Goal: Task Accomplishment & Management: Manage account settings

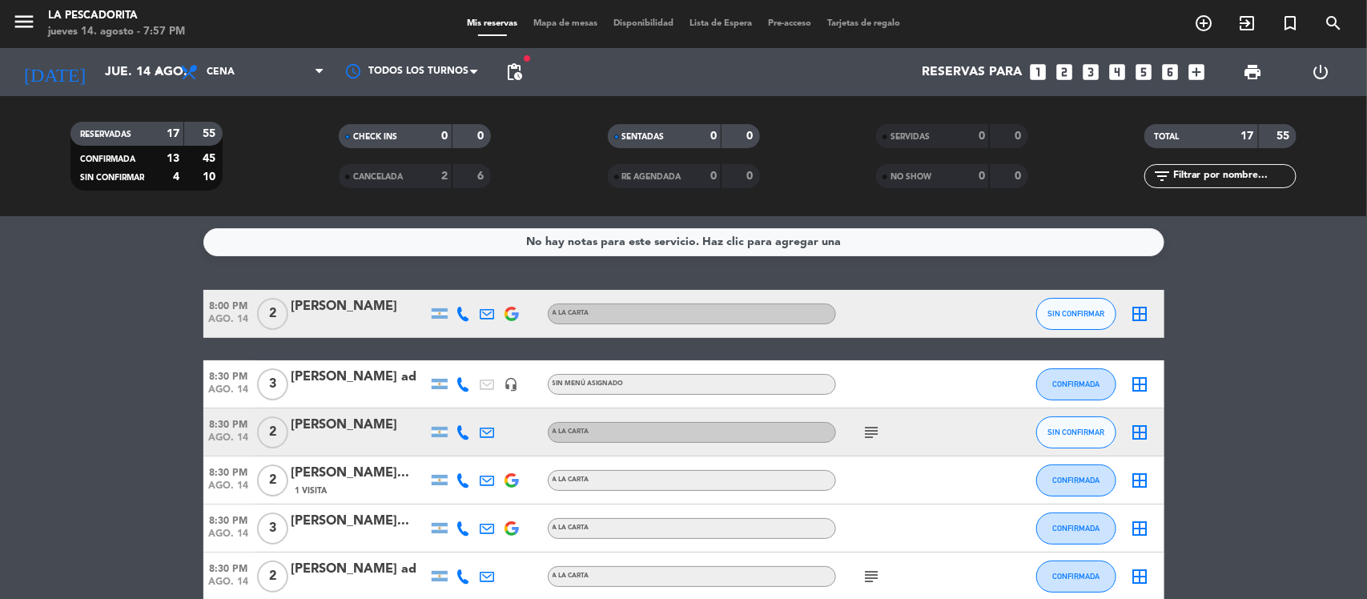
drag, startPoint x: 159, startPoint y: 294, endPoint x: 106, endPoint y: 285, distance: 53.6
click at [106, 285] on div "No hay notas para este servicio. Haz clic para agregar una 8:00 PM ago. 14 2 da…" at bounding box center [683, 407] width 1367 height 383
click at [227, 434] on span "ago. 14" at bounding box center [228, 441] width 51 height 18
drag, startPoint x: 145, startPoint y: 385, endPoint x: 417, endPoint y: 375, distance: 272.5
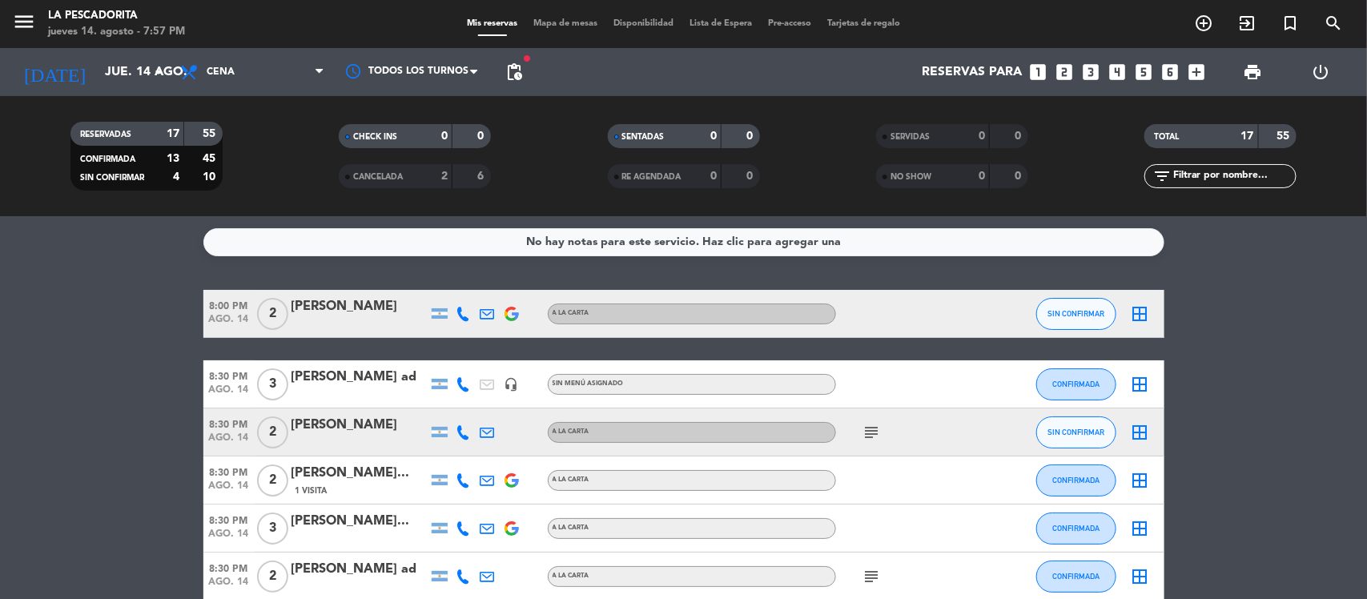
click at [861, 425] on span "subject" at bounding box center [872, 432] width 24 height 19
click at [867, 430] on icon "subject" at bounding box center [871, 432] width 19 height 19
drag, startPoint x: 222, startPoint y: 449, endPoint x: 256, endPoint y: 430, distance: 39.4
click at [222, 447] on span "ago. 14" at bounding box center [228, 441] width 51 height 18
click at [319, 433] on div "Gustavo cabral" at bounding box center [359, 425] width 136 height 21
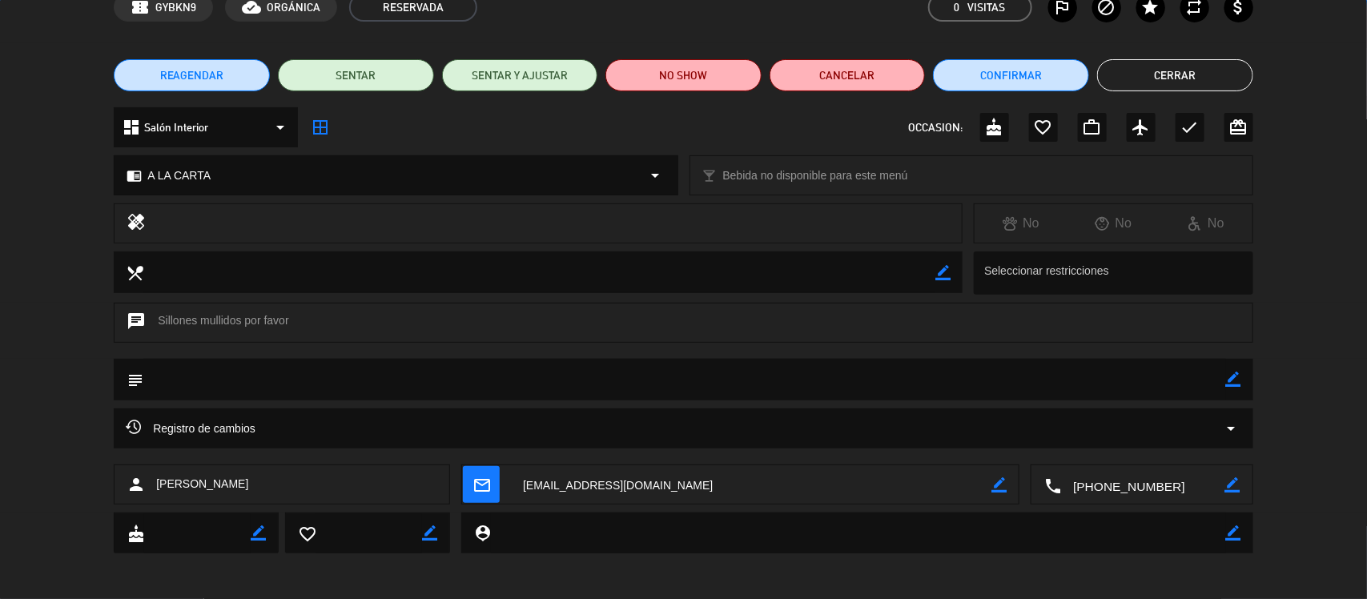
scroll to position [86, 0]
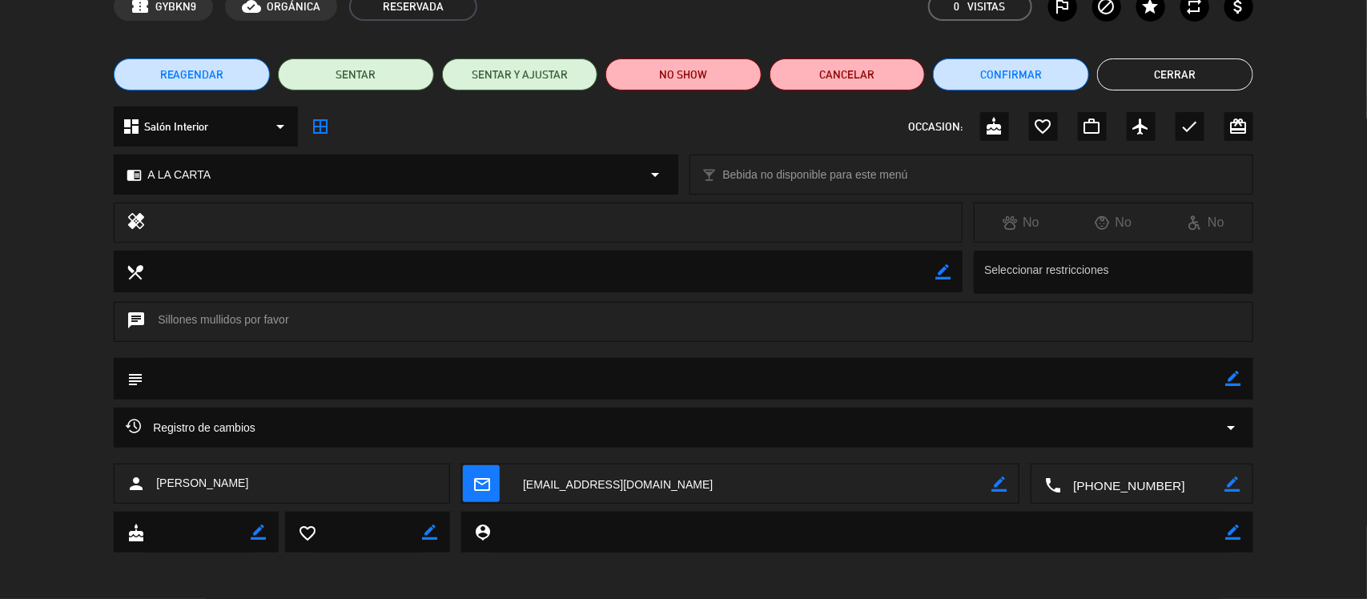
click at [380, 424] on div "Registro de cambios arrow_drop_down" at bounding box center [683, 427] width 1115 height 19
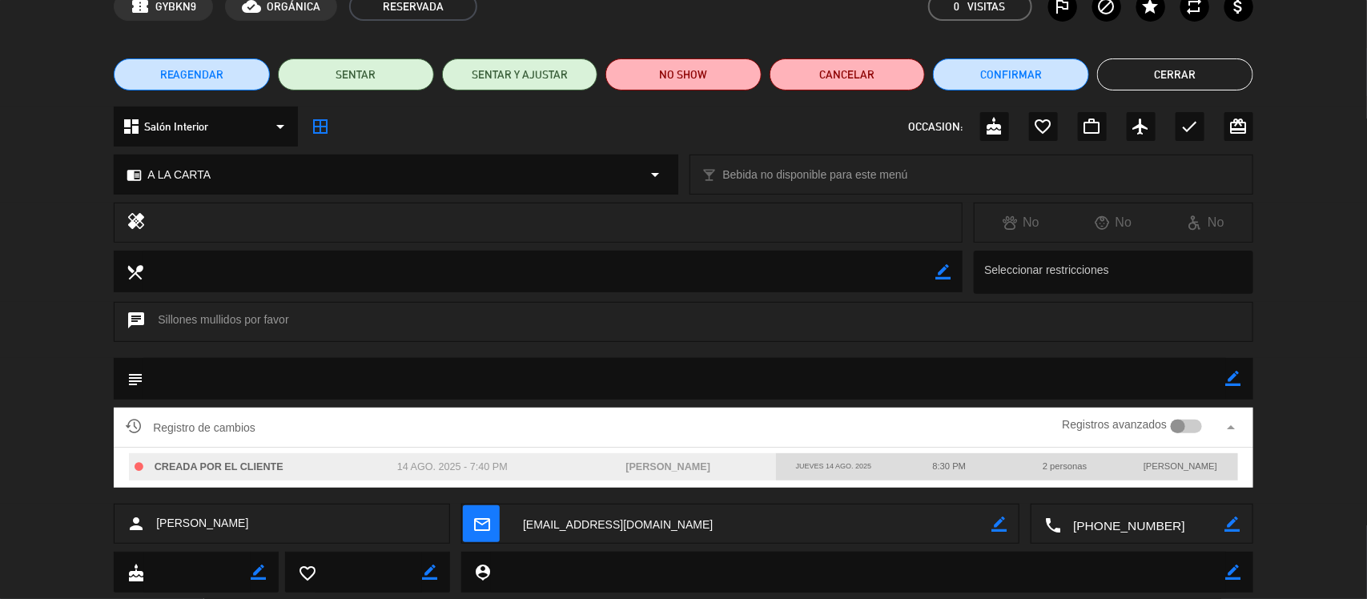
click at [1121, 78] on button "Cerrar" at bounding box center [1175, 74] width 156 height 32
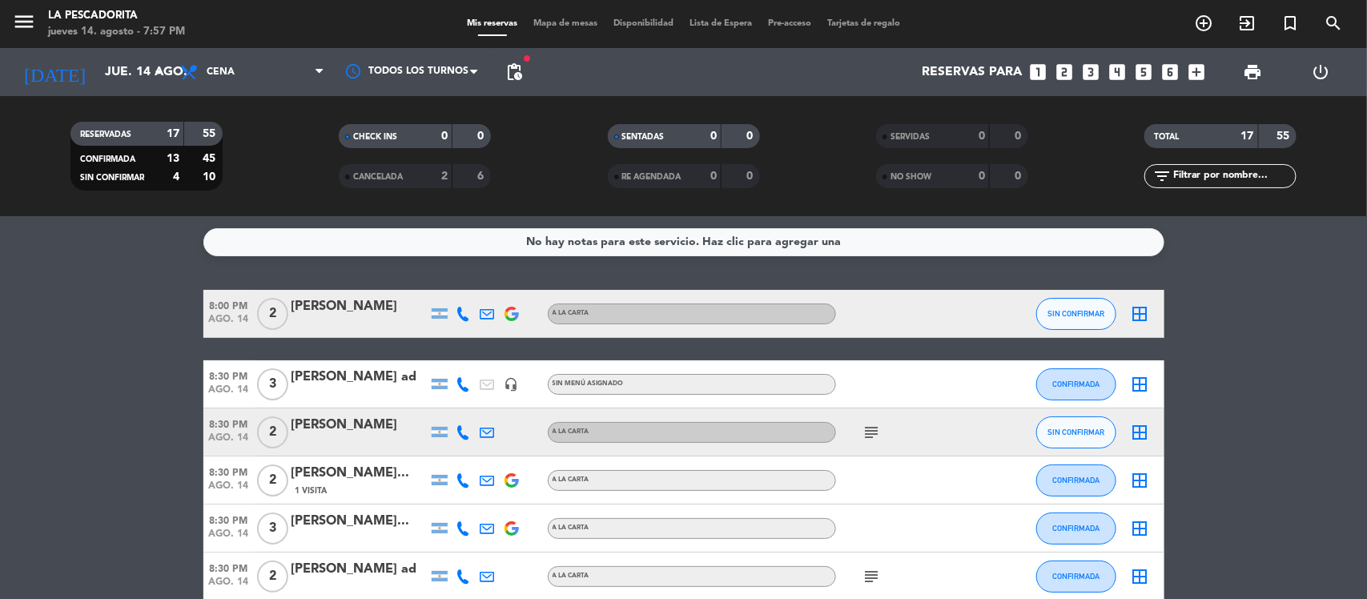
click at [384, 426] on div "Gustavo cabral" at bounding box center [359, 425] width 136 height 21
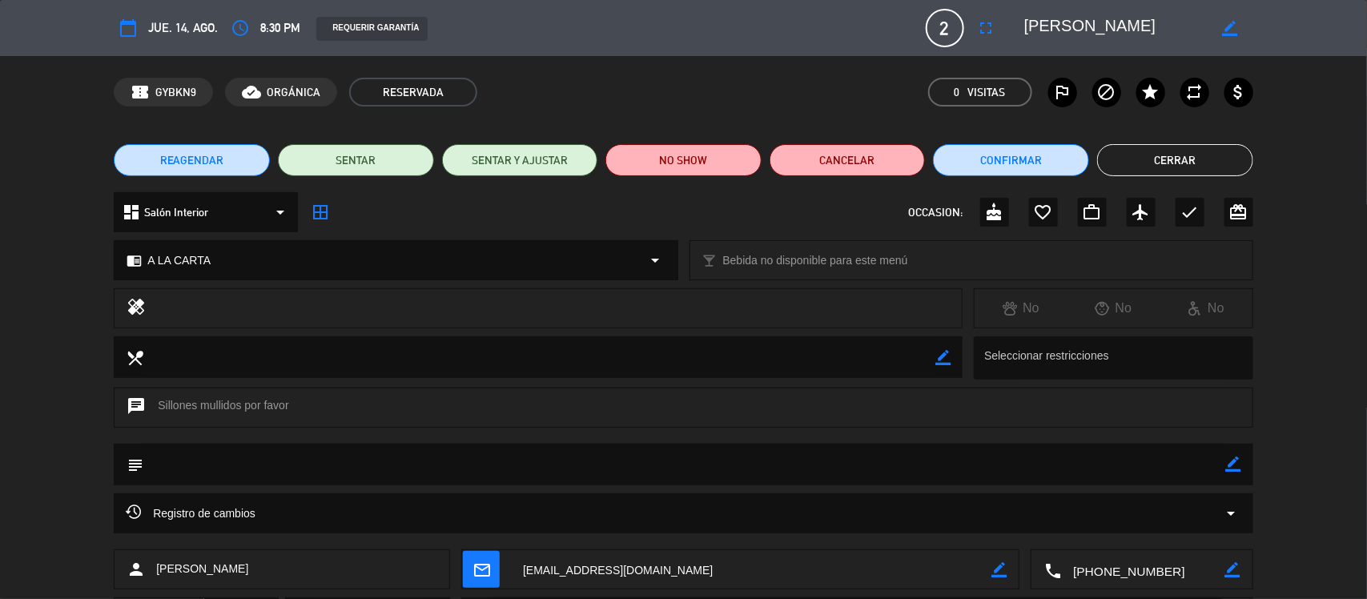
click at [1232, 18] on div "border_color" at bounding box center [1231, 28] width 46 height 29
click at [1228, 21] on icon "border_color" at bounding box center [1230, 28] width 15 height 15
click at [1190, 20] on textarea at bounding box center [1115, 28] width 183 height 29
type textarea "Gustavo cabral af"
click at [1220, 20] on div at bounding box center [1231, 28] width 46 height 29
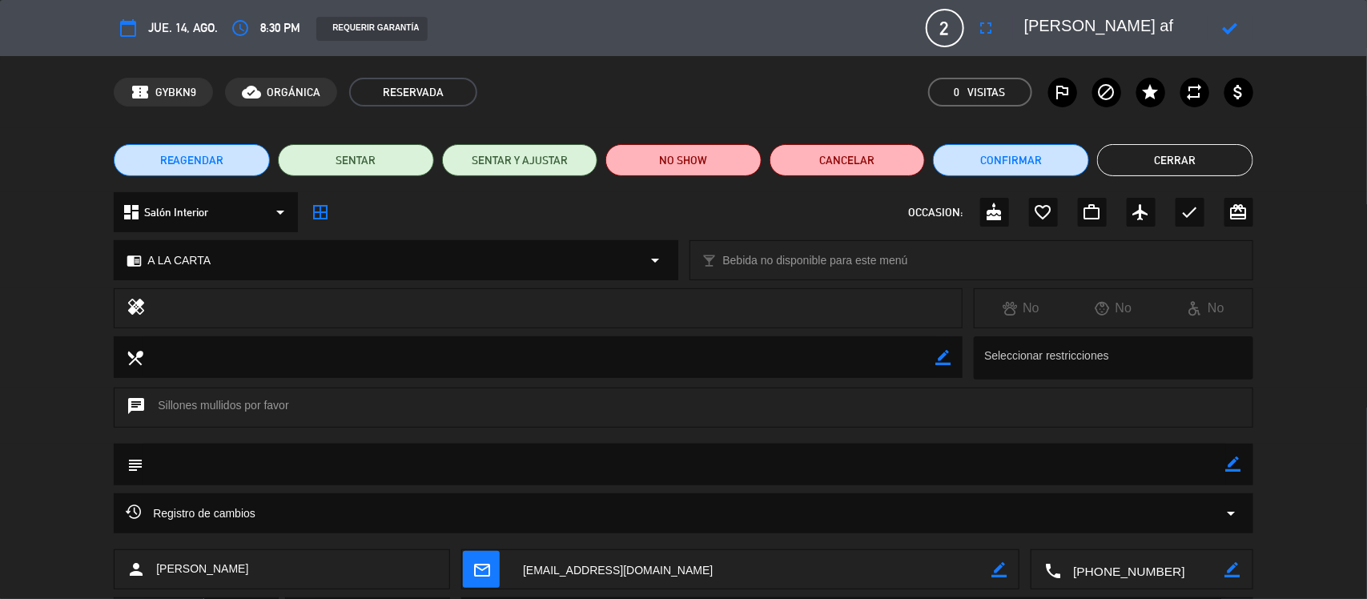
click at [1228, 26] on icon at bounding box center [1230, 28] width 15 height 15
click at [1141, 152] on button "Cerrar" at bounding box center [1175, 160] width 156 height 32
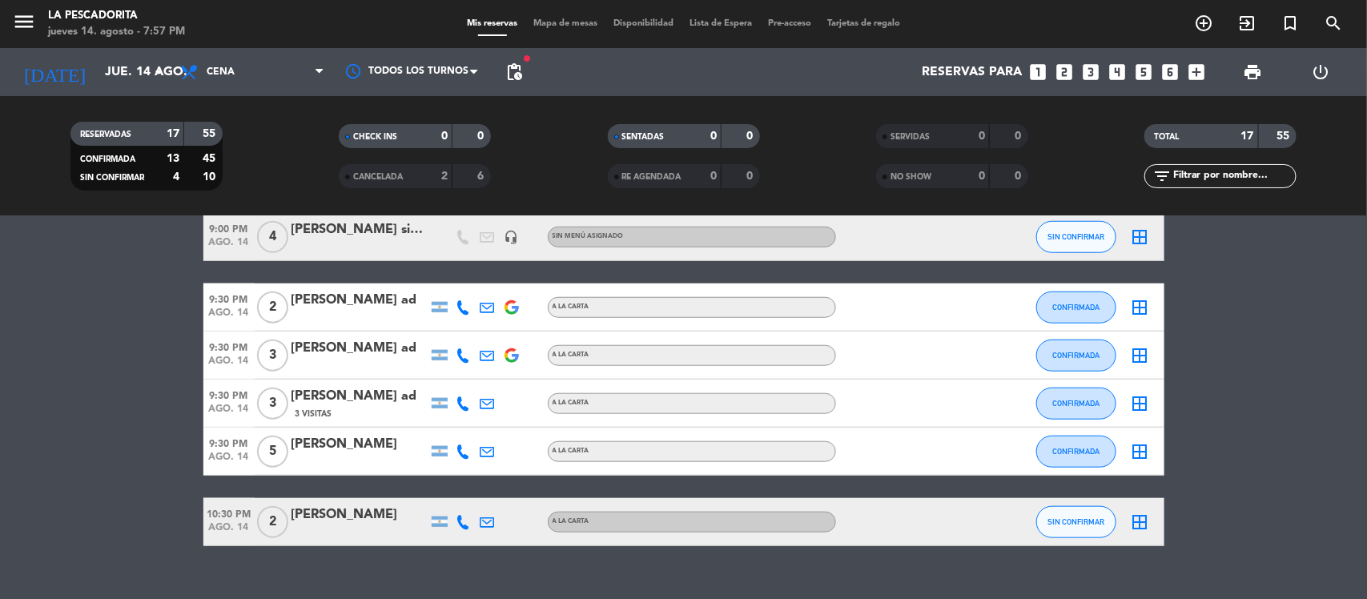
scroll to position [677, 0]
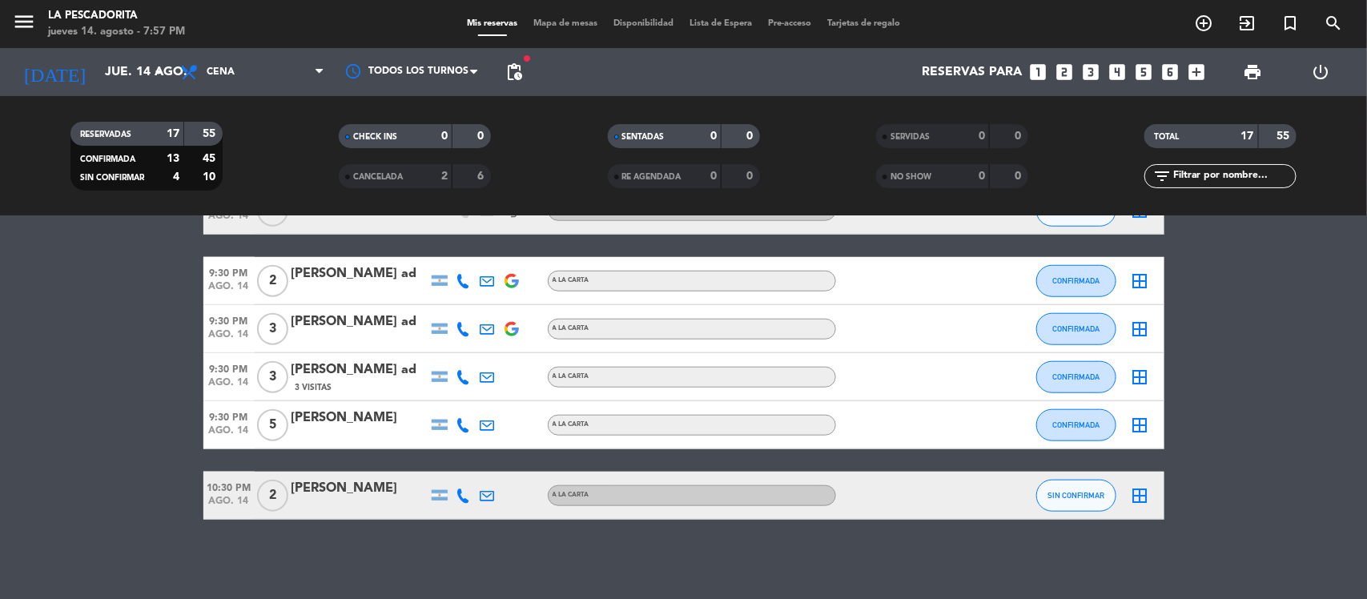
click at [231, 496] on span "ago. 14" at bounding box center [228, 505] width 51 height 18
click at [1069, 503] on button "SIN CONFIRMAR" at bounding box center [1076, 496] width 80 height 32
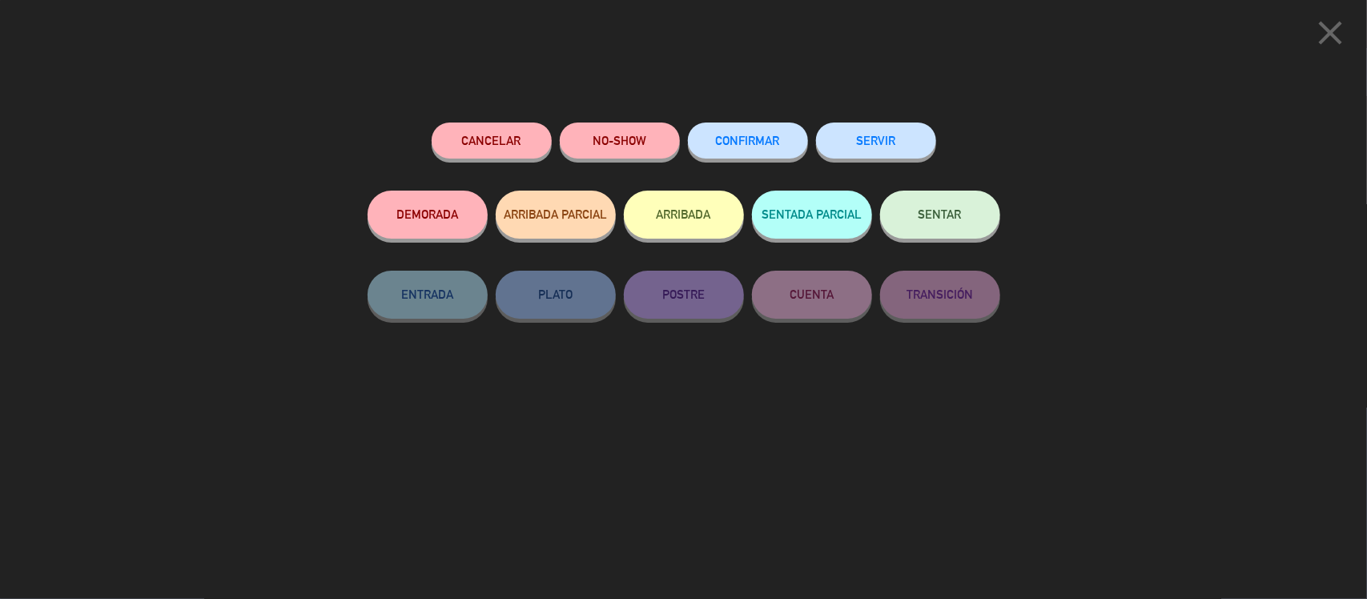
click at [737, 142] on span "CONFIRMAR" at bounding box center [748, 141] width 64 height 14
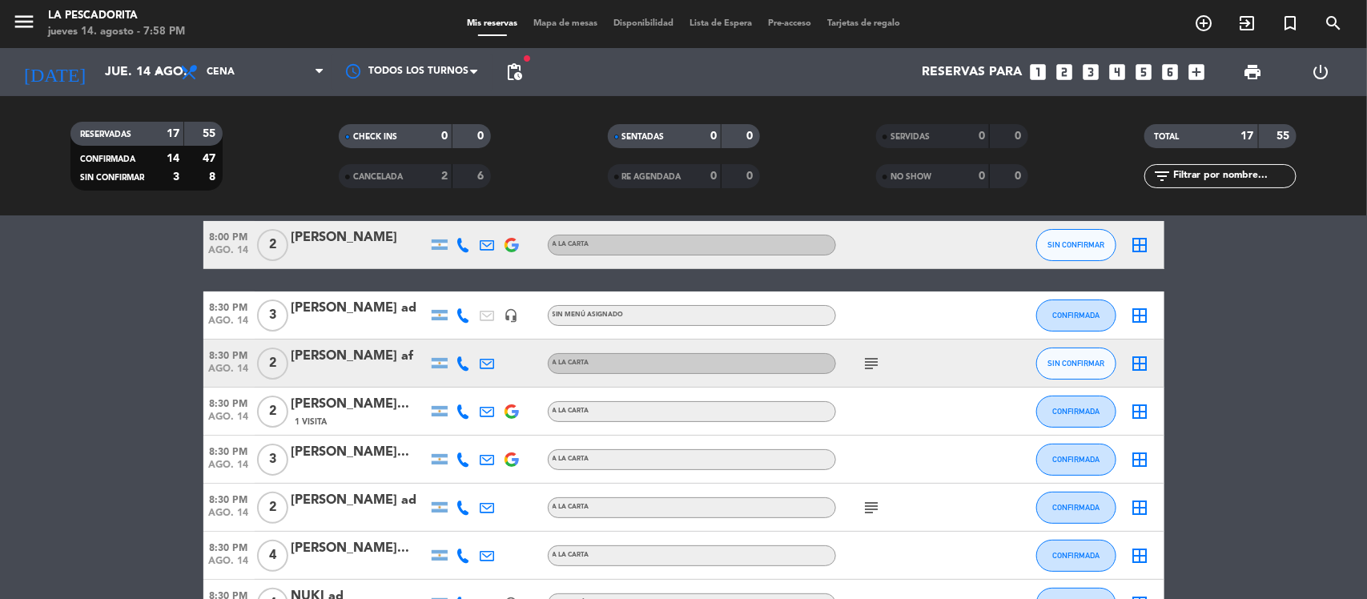
scroll to position [0, 0]
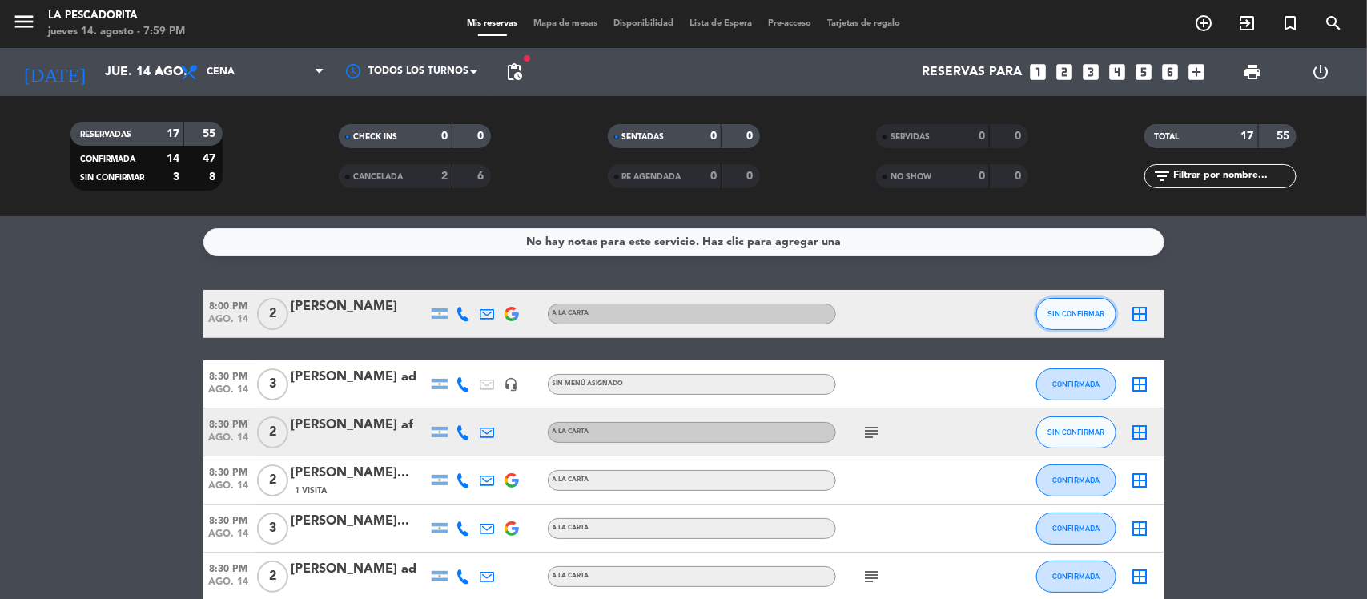
click at [1071, 302] on button "SIN CONFIRMAR" at bounding box center [1076, 314] width 80 height 32
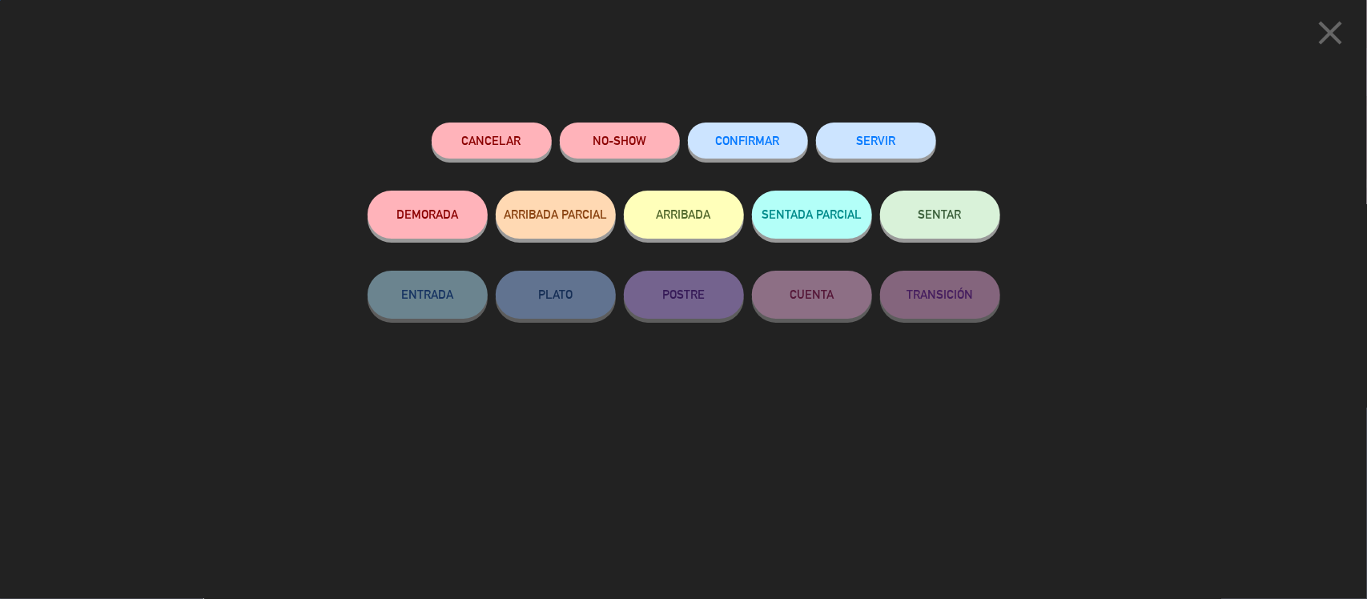
click at [874, 141] on button "SERVIR" at bounding box center [876, 141] width 120 height 36
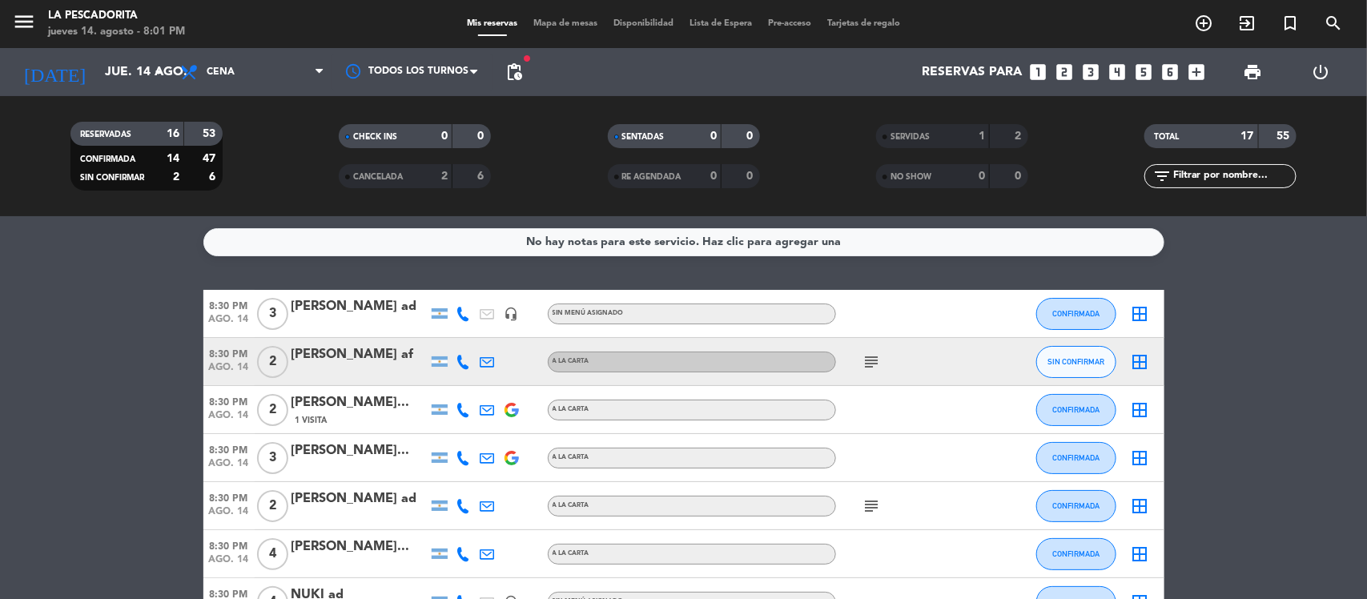
click at [462, 315] on icon at bounding box center [463, 314] width 14 height 14
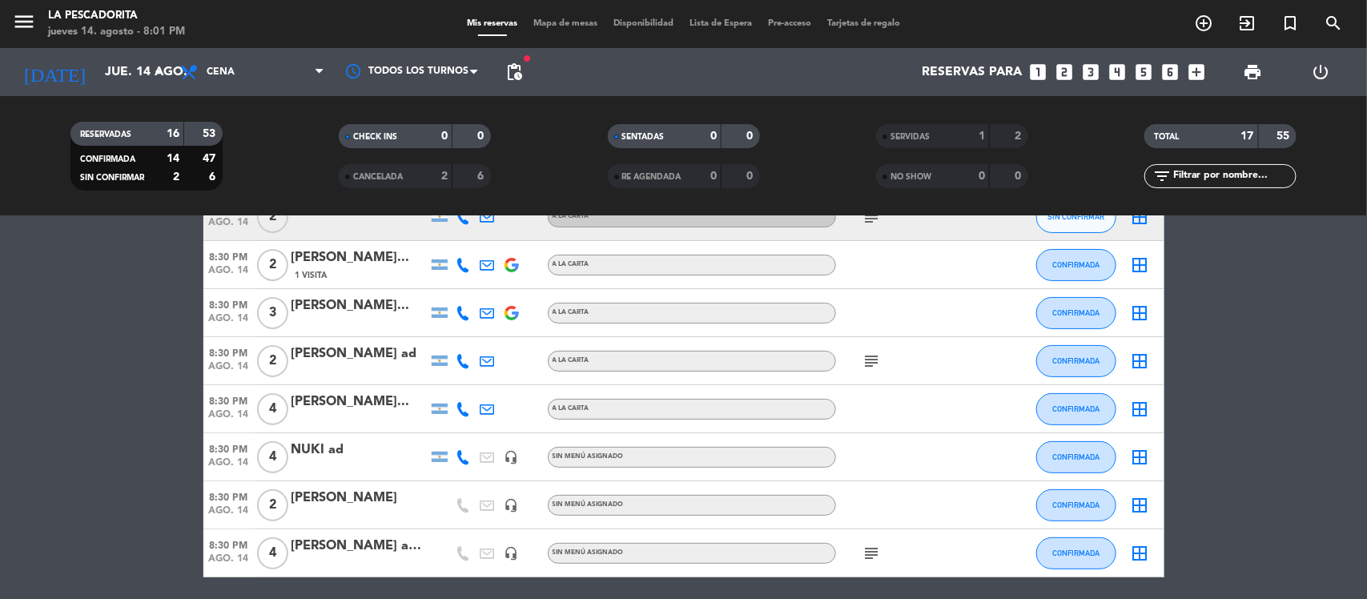
scroll to position [100, 0]
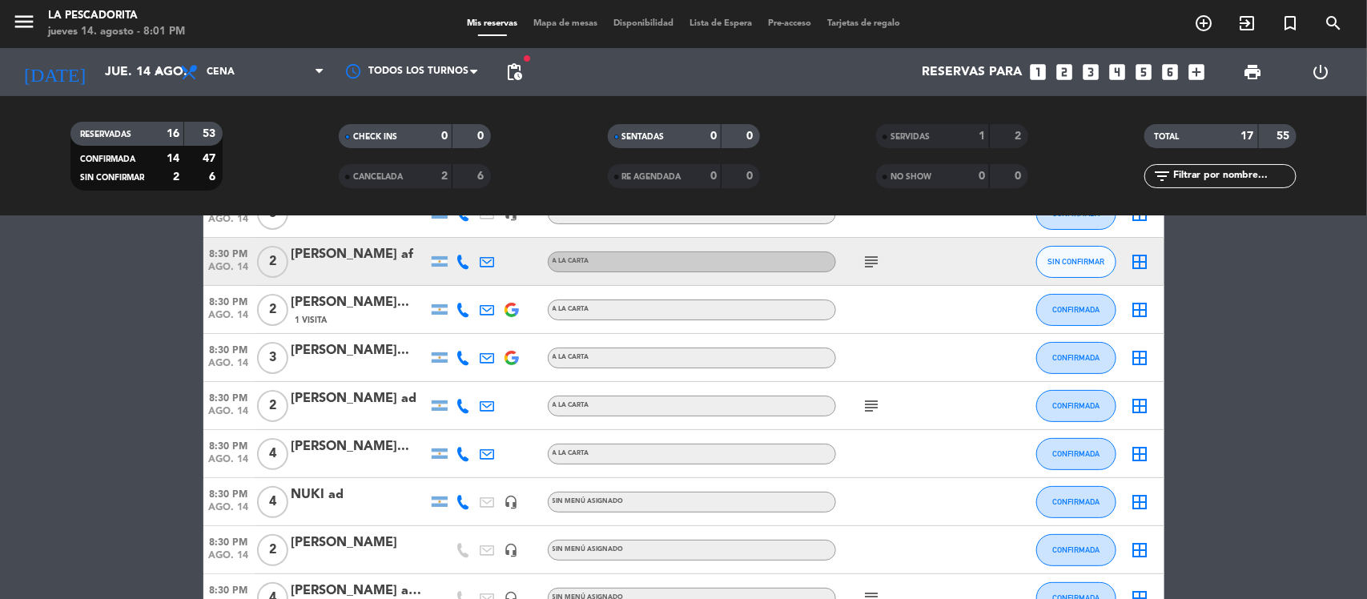
click at [465, 310] on icon at bounding box center [463, 310] width 14 height 14
click at [463, 356] on icon at bounding box center [463, 358] width 14 height 14
click at [468, 453] on icon at bounding box center [463, 454] width 14 height 14
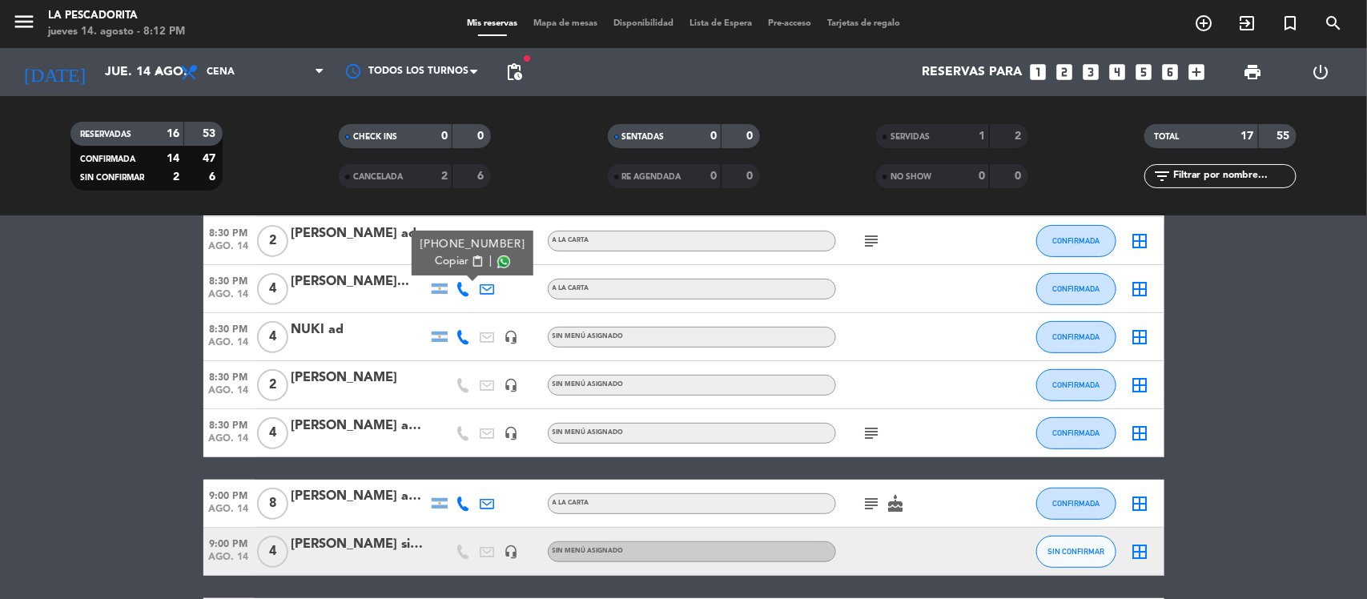
scroll to position [300, 0]
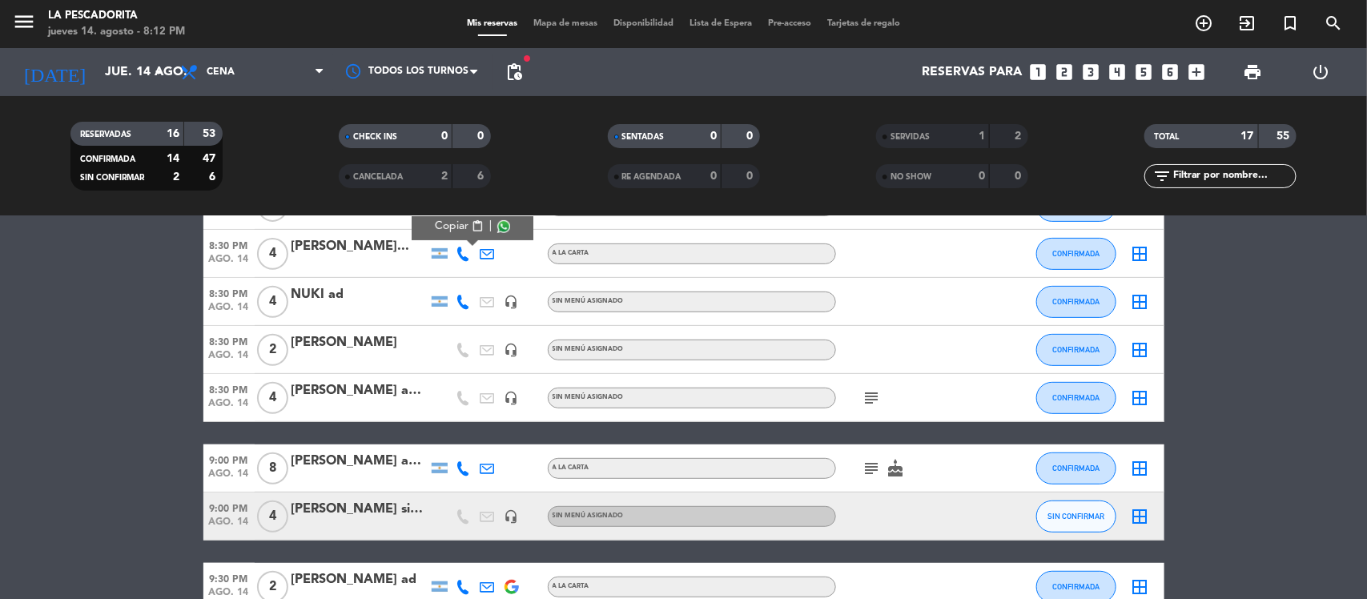
click at [866, 465] on icon "subject" at bounding box center [871, 468] width 19 height 19
click at [989, 452] on div at bounding box center [1001, 467] width 43 height 47
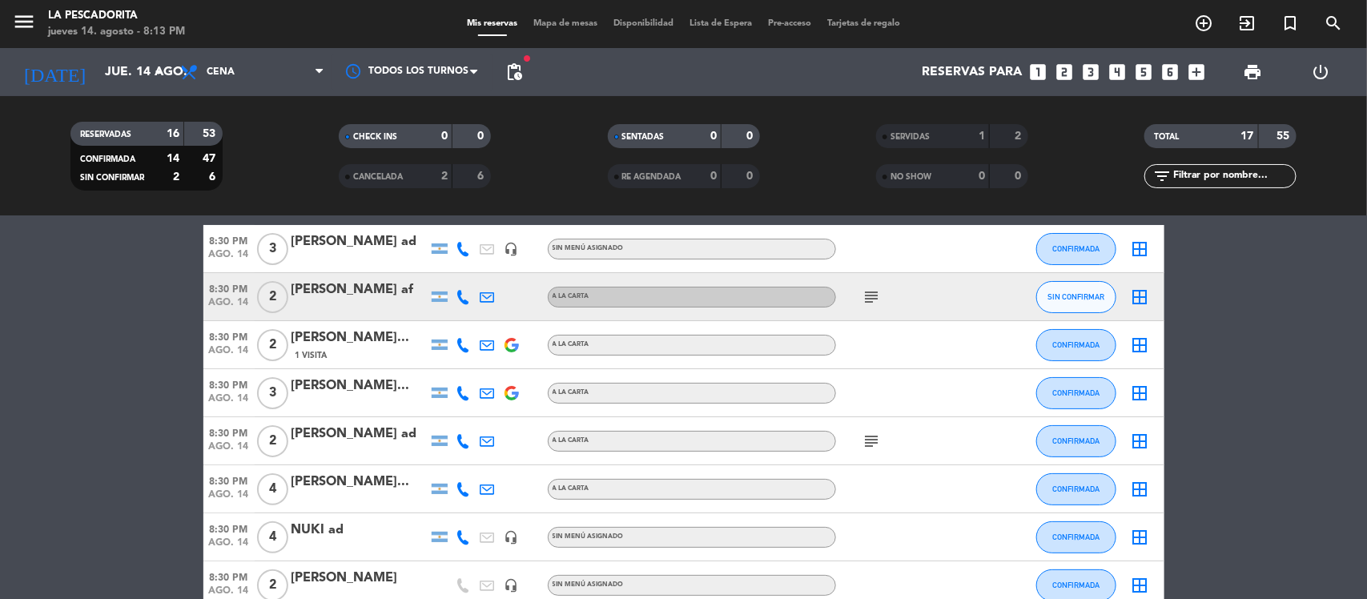
scroll to position [100, 0]
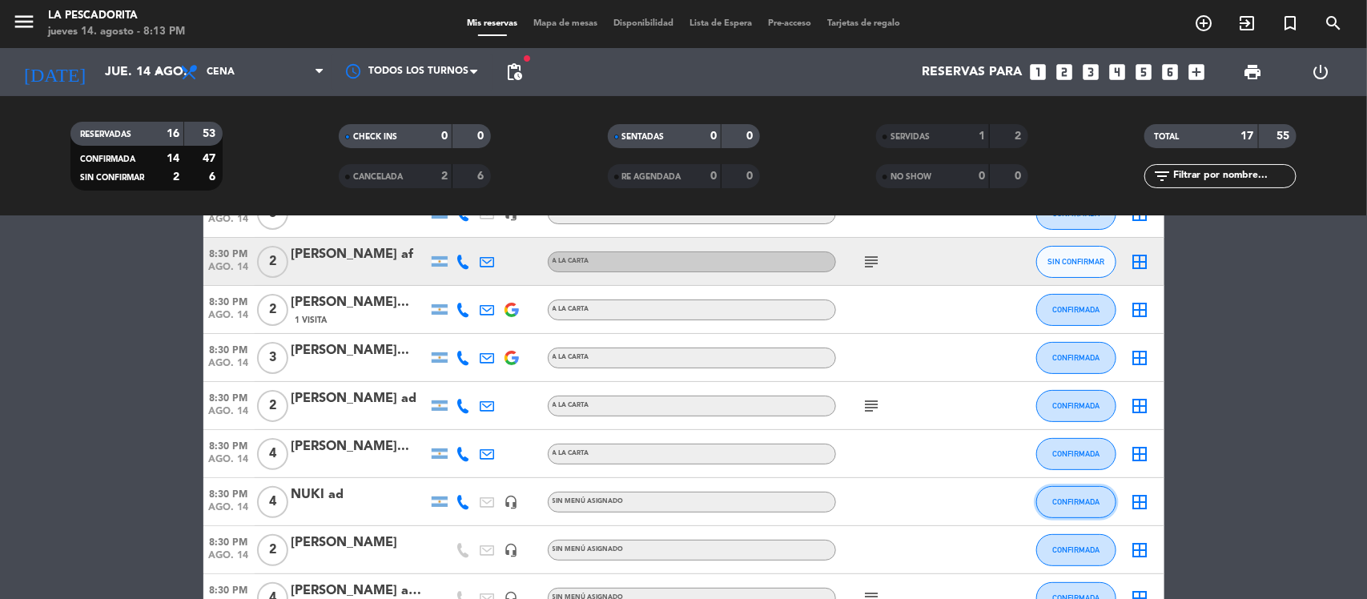
click at [1057, 494] on button "CONFIRMADA" at bounding box center [1076, 502] width 80 height 32
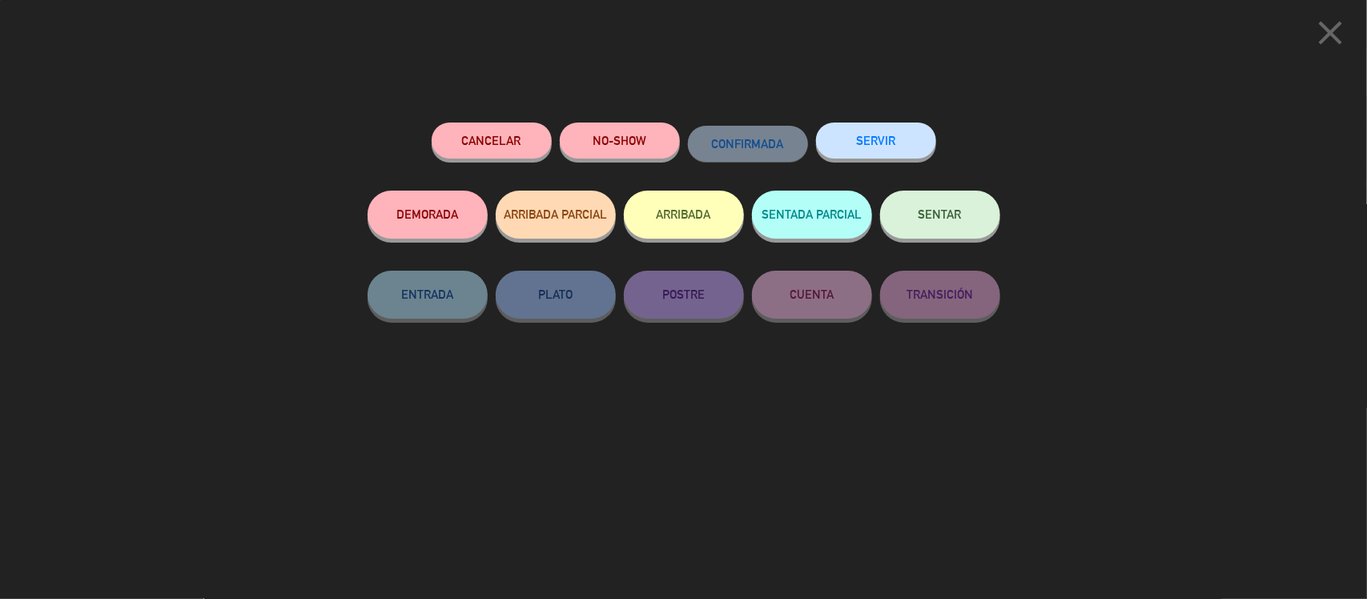
click at [878, 138] on button "SERVIR" at bounding box center [876, 141] width 120 height 36
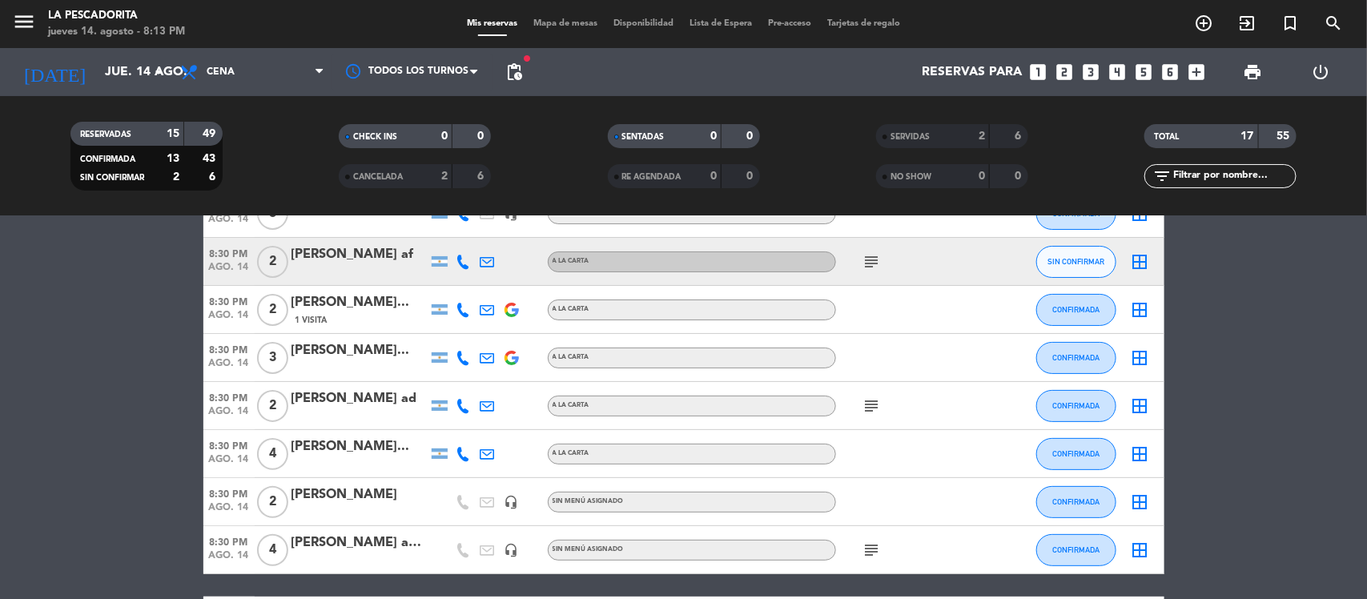
scroll to position [0, 0]
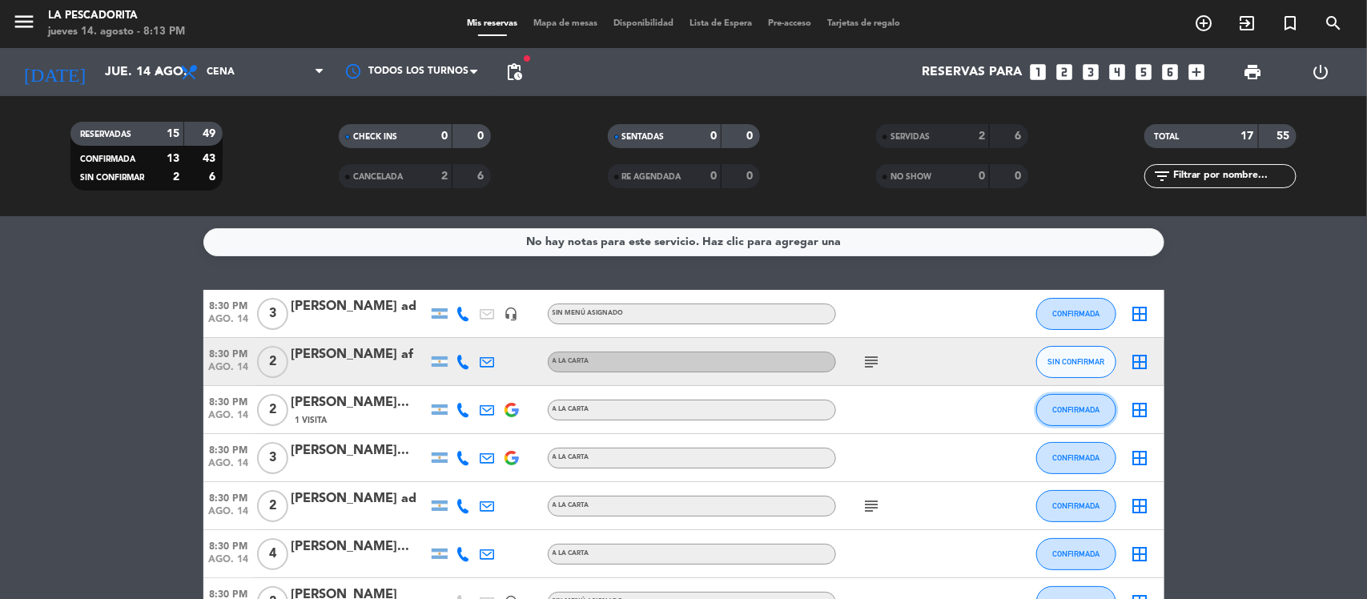
click at [1058, 408] on span "CONFIRMADA" at bounding box center [1075, 409] width 47 height 9
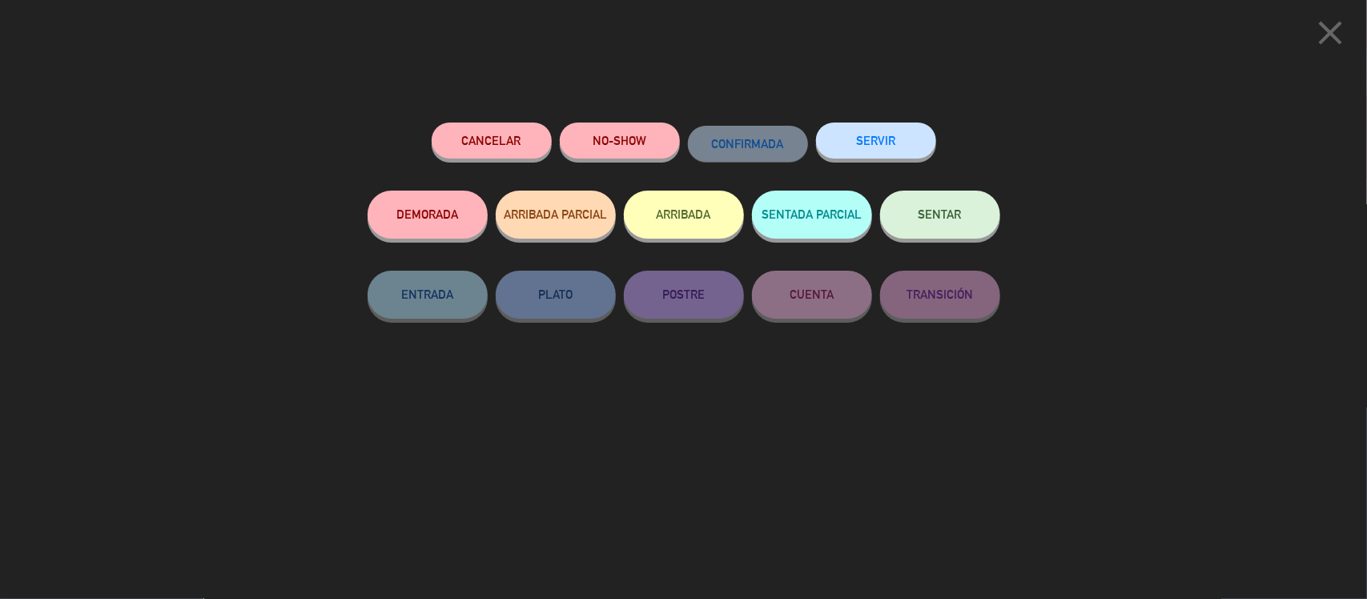
click at [894, 132] on button "SERVIR" at bounding box center [876, 141] width 120 height 36
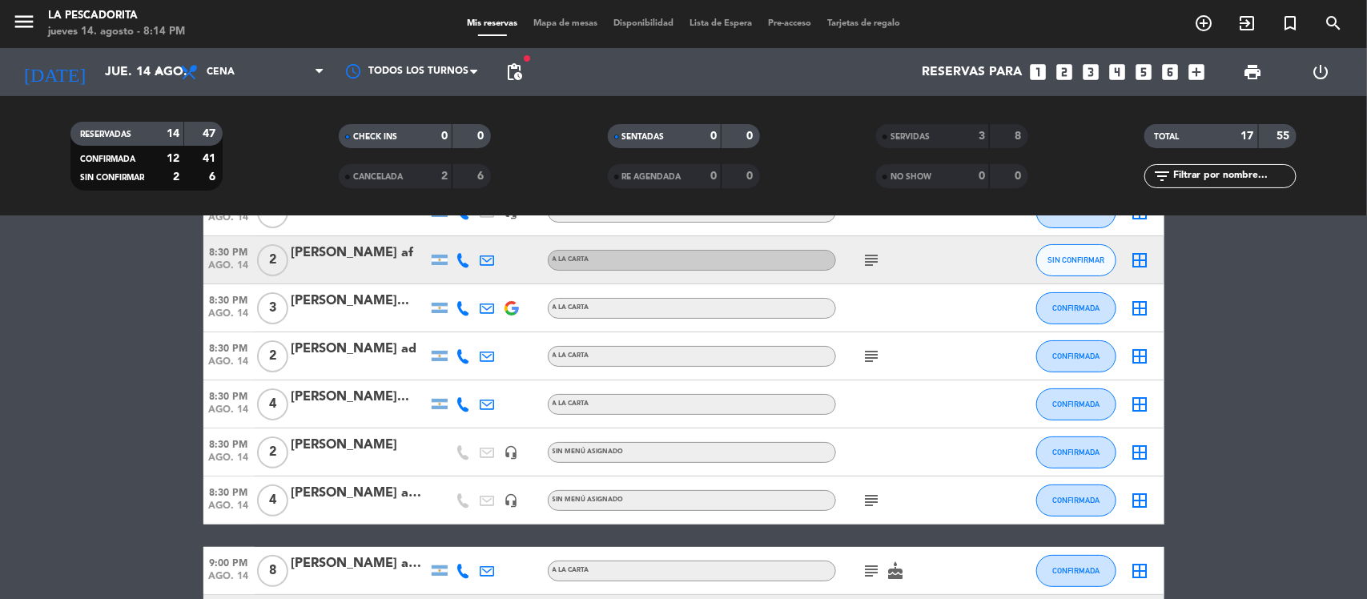
scroll to position [200, 0]
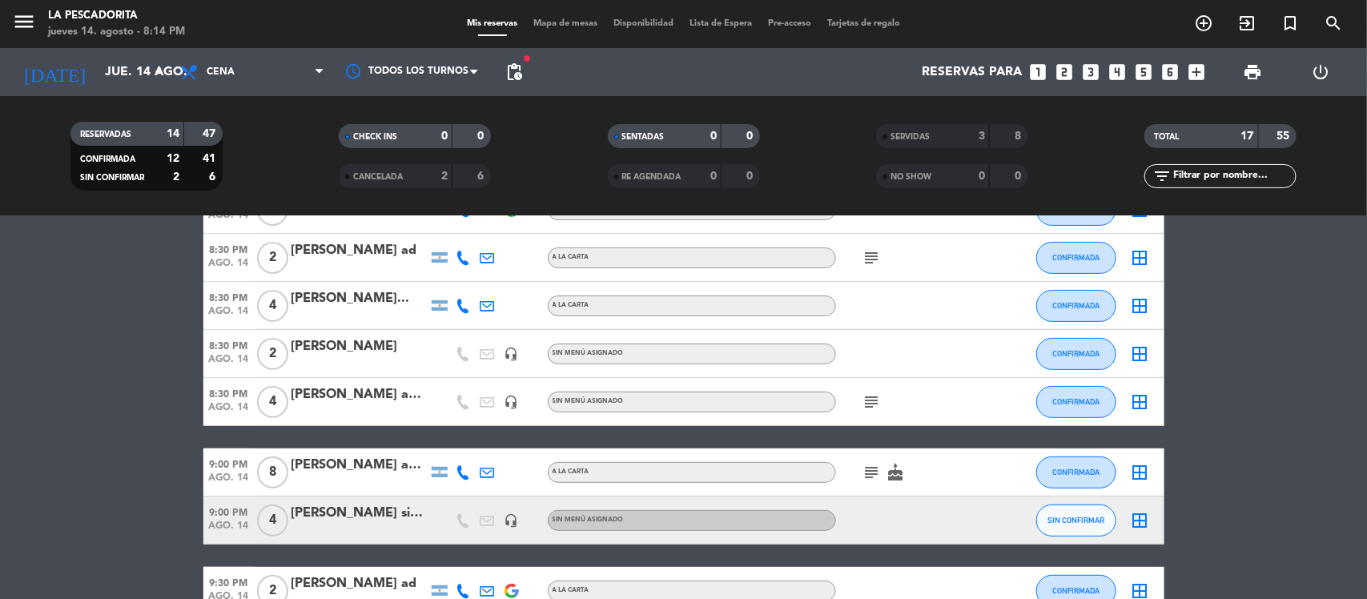
click at [394, 402] on div "VICTOR ad vent" at bounding box center [359, 394] width 136 height 21
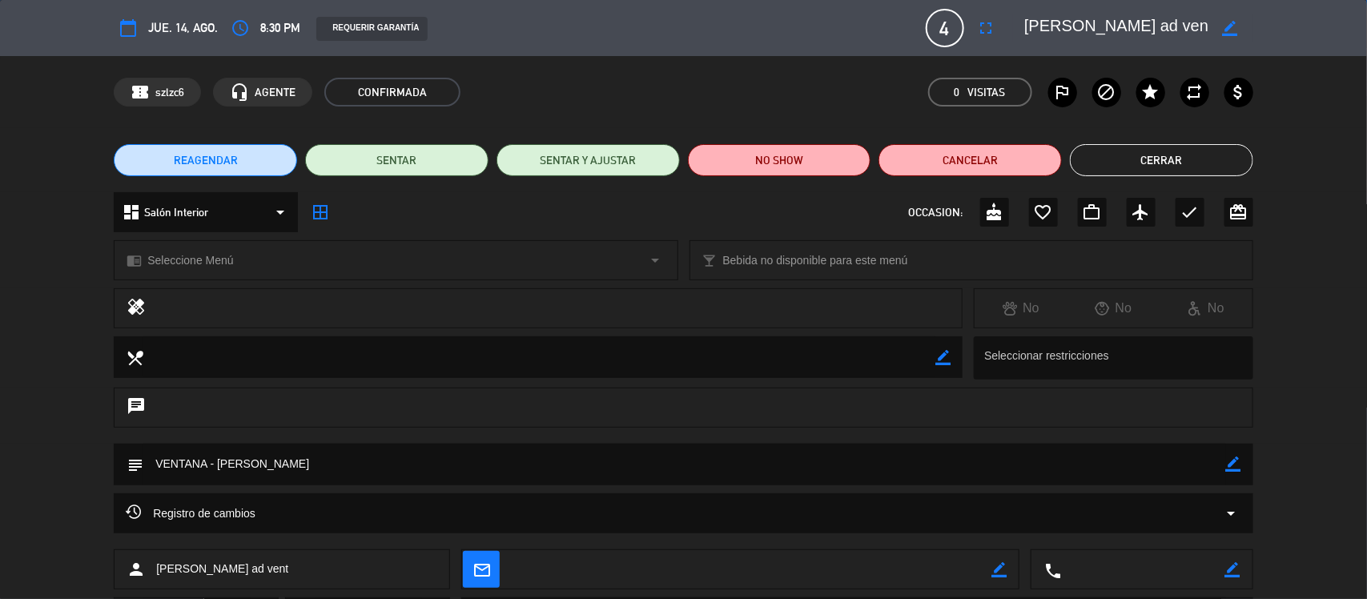
click at [1230, 28] on icon "border_color" at bounding box center [1230, 28] width 15 height 15
type textarea "VICTOR ad vent1"
click at [1234, 28] on icon at bounding box center [1230, 28] width 15 height 15
click at [1137, 162] on button "Cerrar" at bounding box center [1161, 160] width 183 height 32
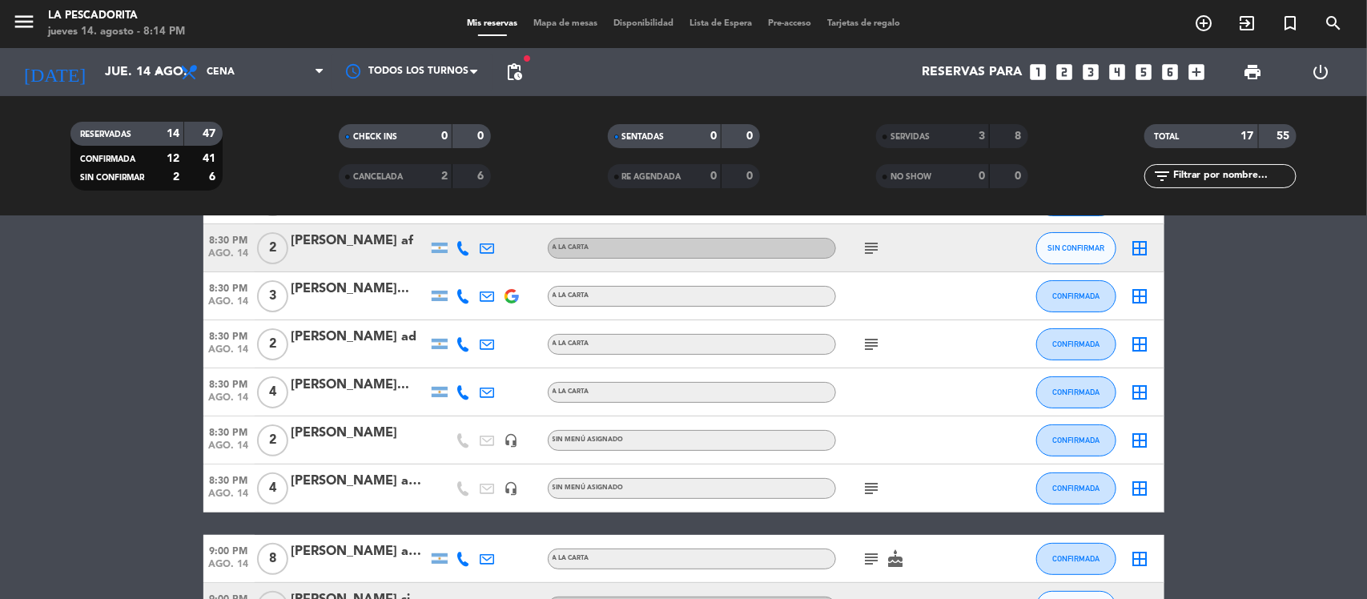
scroll to position [0, 0]
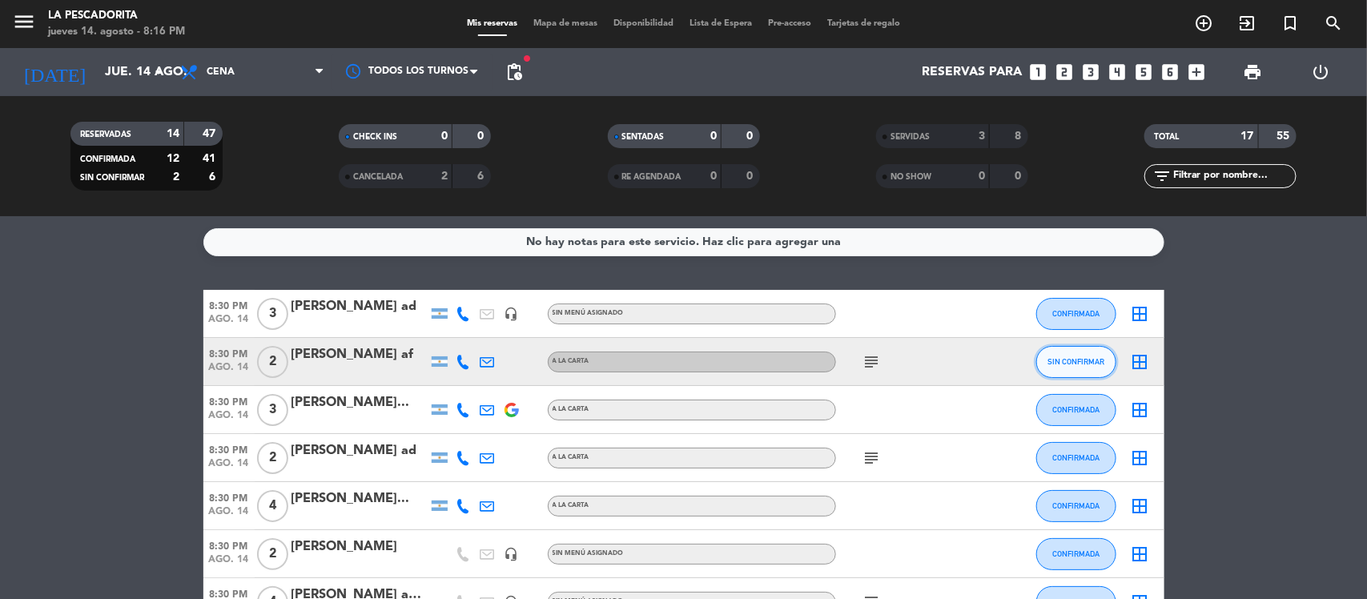
click at [1079, 361] on span "SIN CONFIRMAR" at bounding box center [1075, 361] width 57 height 9
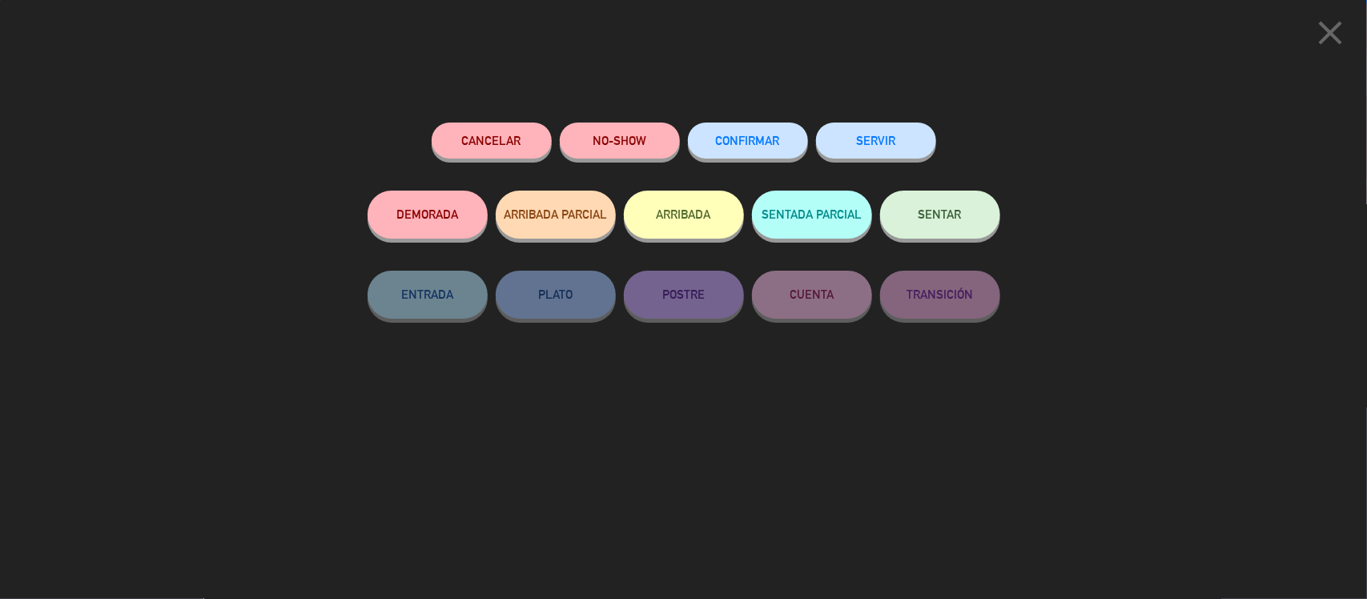
click at [866, 144] on button "SERVIR" at bounding box center [876, 141] width 120 height 36
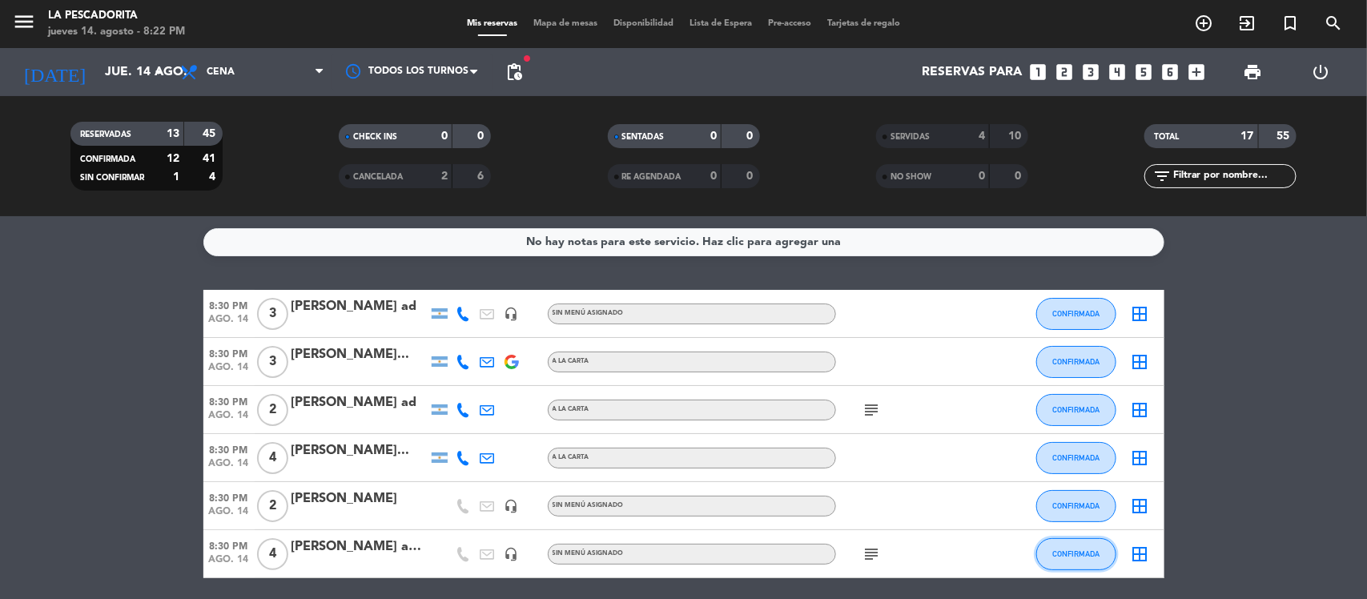
click at [1063, 562] on button "CONFIRMADA" at bounding box center [1076, 554] width 80 height 32
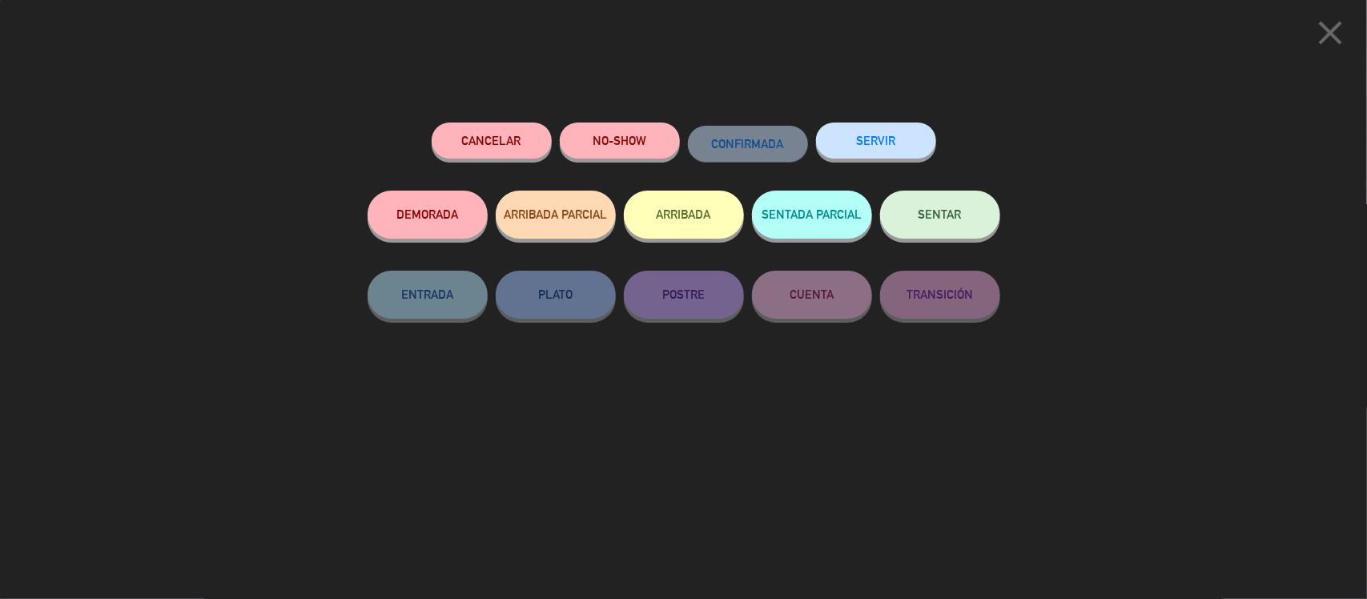
click at [842, 156] on button "SERVIR" at bounding box center [876, 141] width 120 height 36
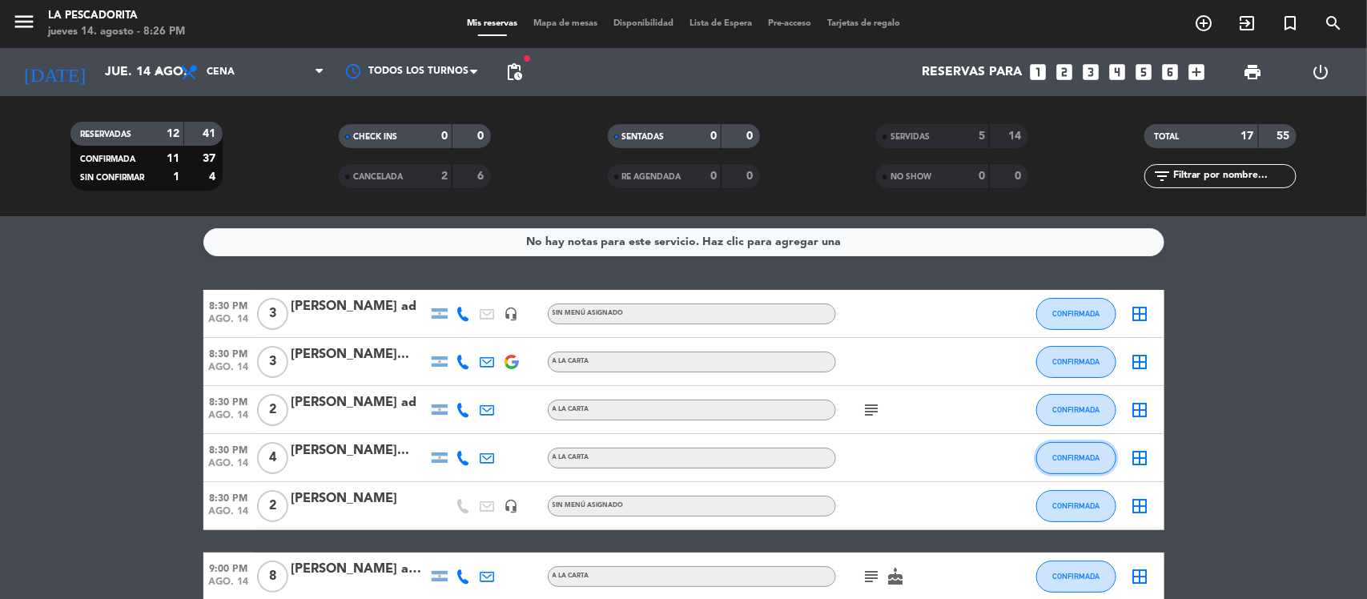
click at [1051, 453] on button "CONFIRMADA" at bounding box center [1076, 458] width 80 height 32
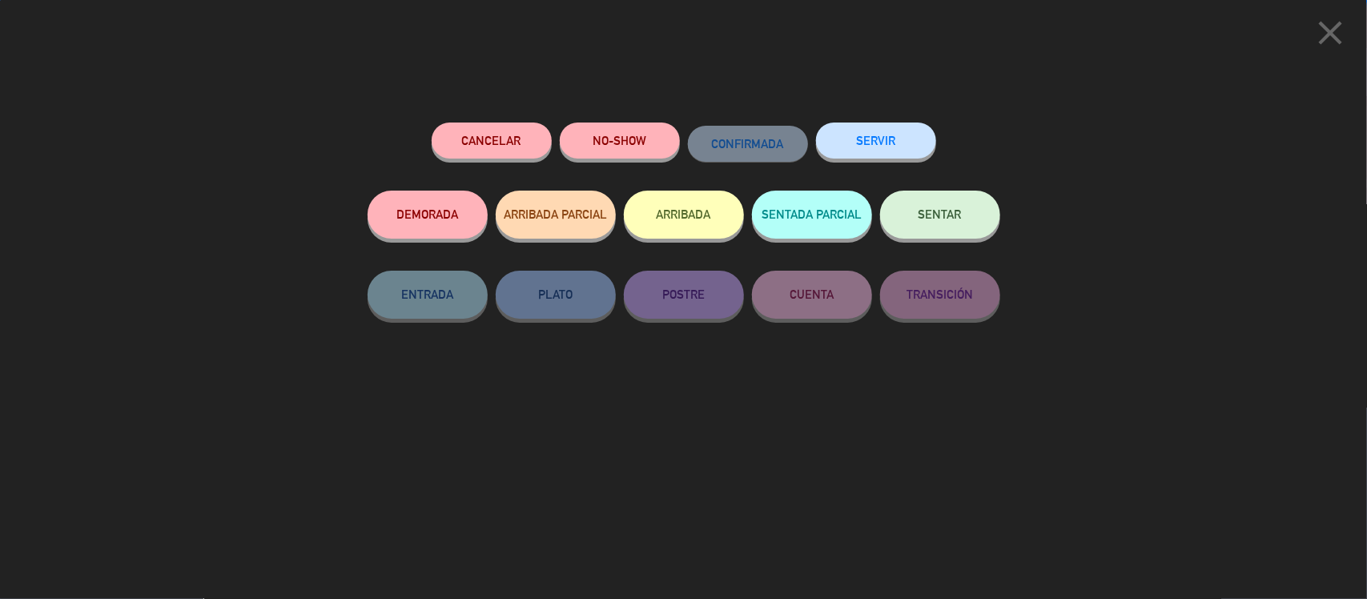
click at [862, 141] on button "SERVIR" at bounding box center [876, 141] width 120 height 36
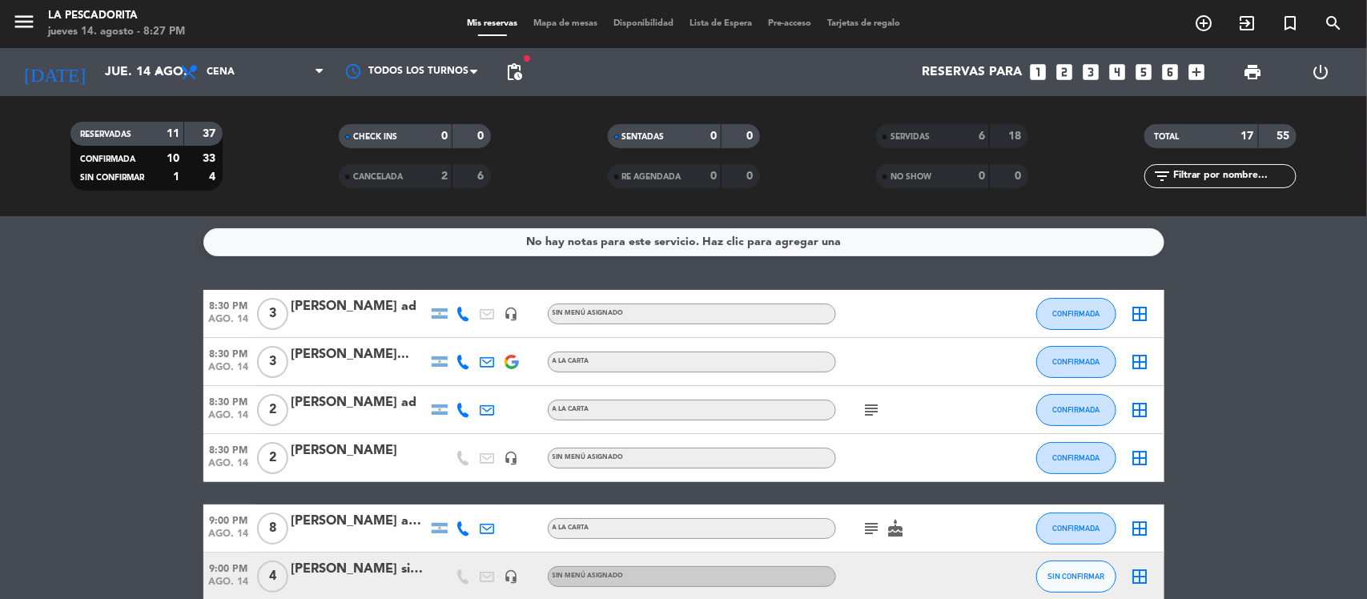
click at [874, 408] on icon "subject" at bounding box center [871, 409] width 19 height 19
click at [1065, 309] on span "CONFIRMADA" at bounding box center [1075, 313] width 47 height 9
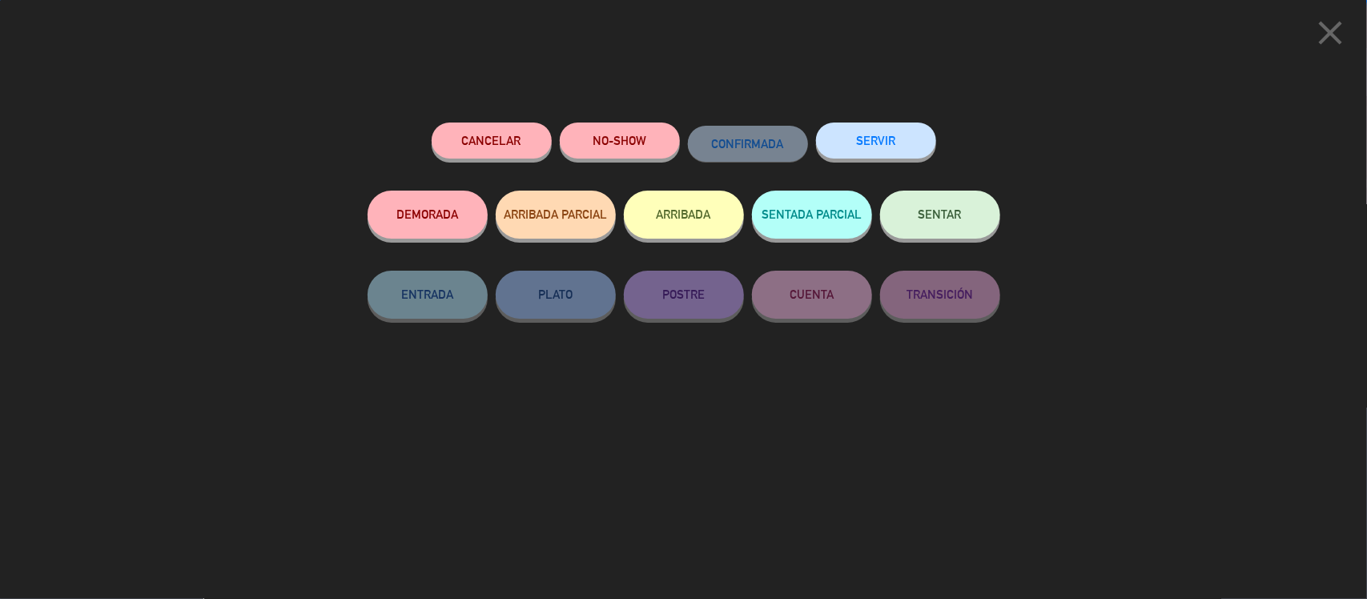
click at [842, 131] on button "SERVIR" at bounding box center [876, 141] width 120 height 36
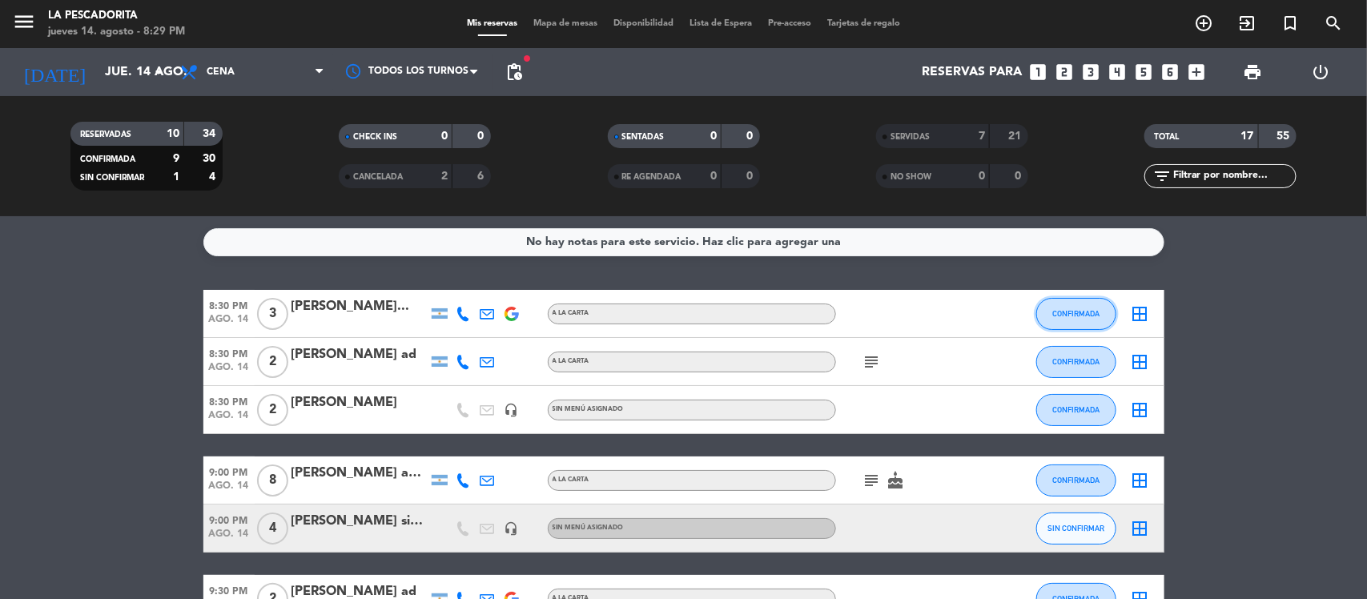
click at [1070, 320] on button "CONFIRMADA" at bounding box center [1076, 314] width 80 height 32
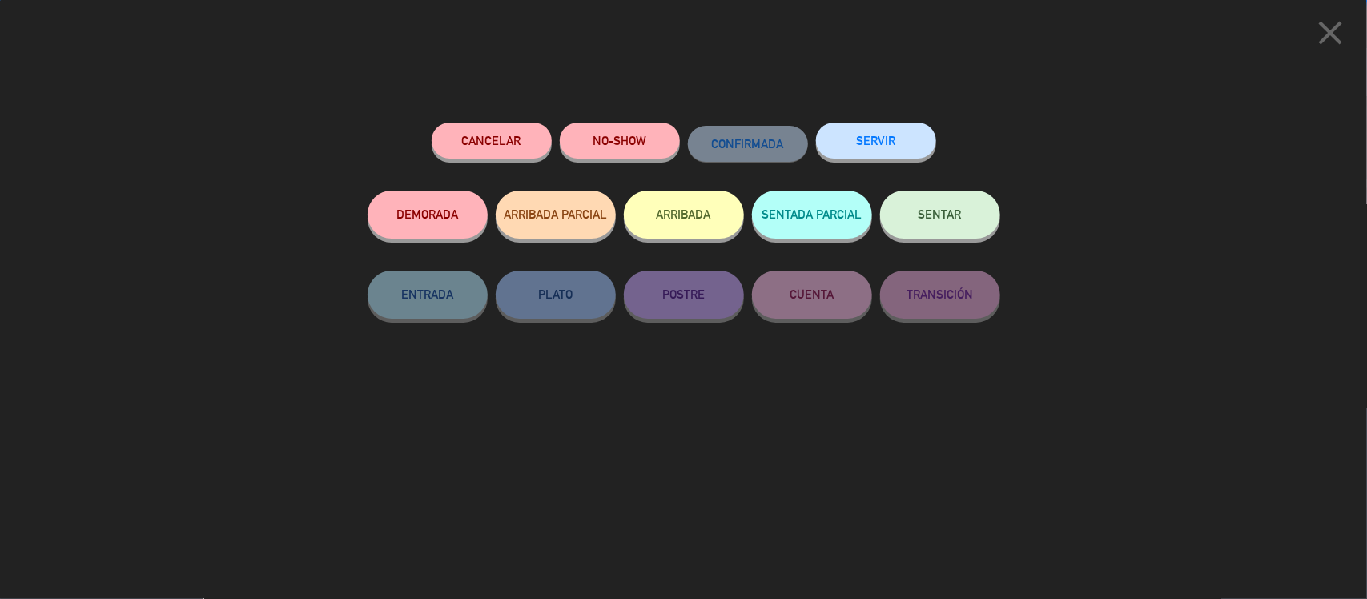
click at [882, 144] on button "SERVIR" at bounding box center [876, 141] width 120 height 36
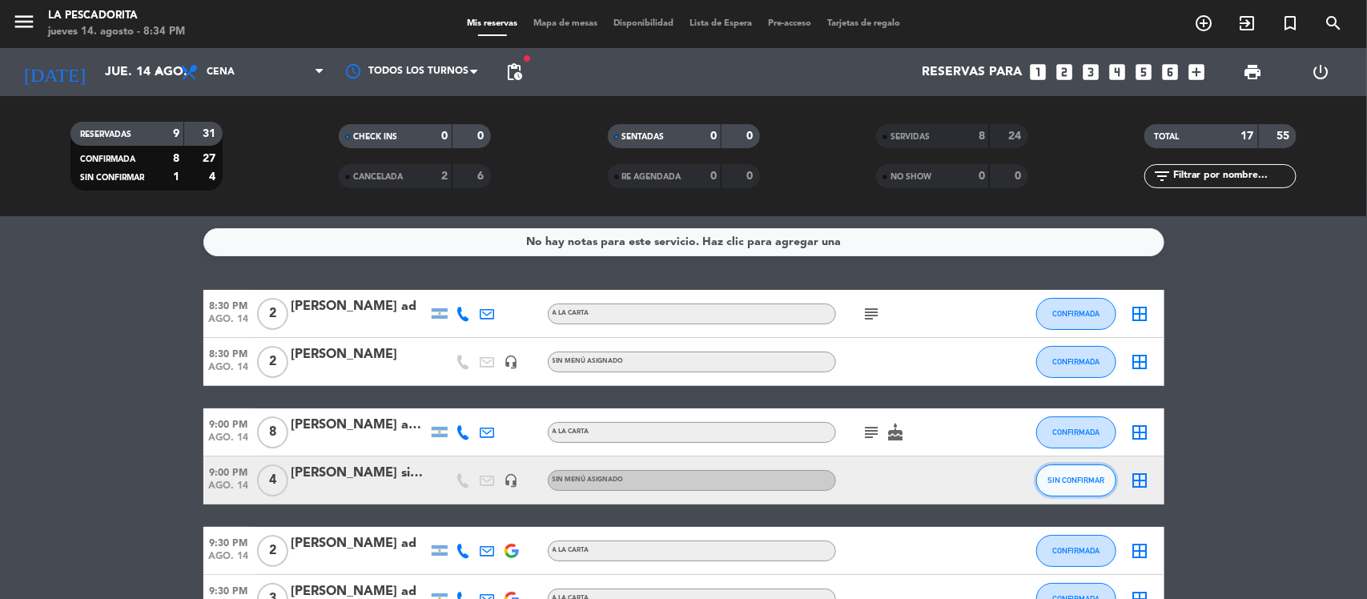
click at [1043, 476] on button "SIN CONFIRMAR" at bounding box center [1076, 480] width 80 height 32
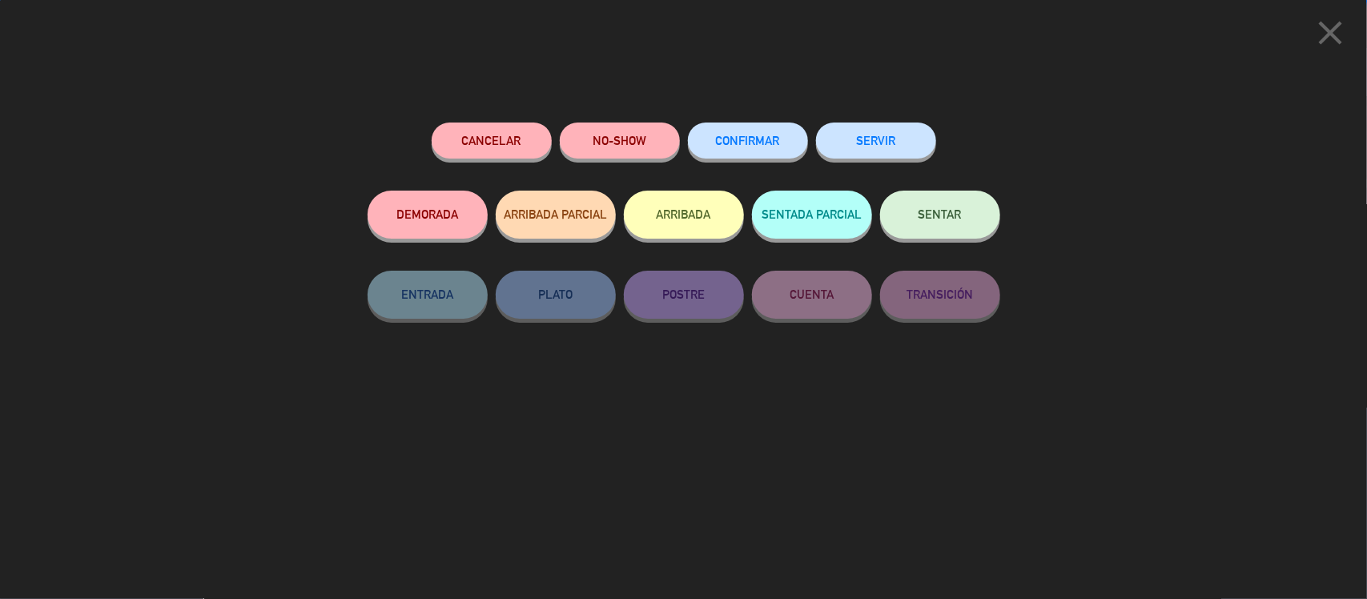
click at [882, 147] on button "SERVIR" at bounding box center [876, 141] width 120 height 36
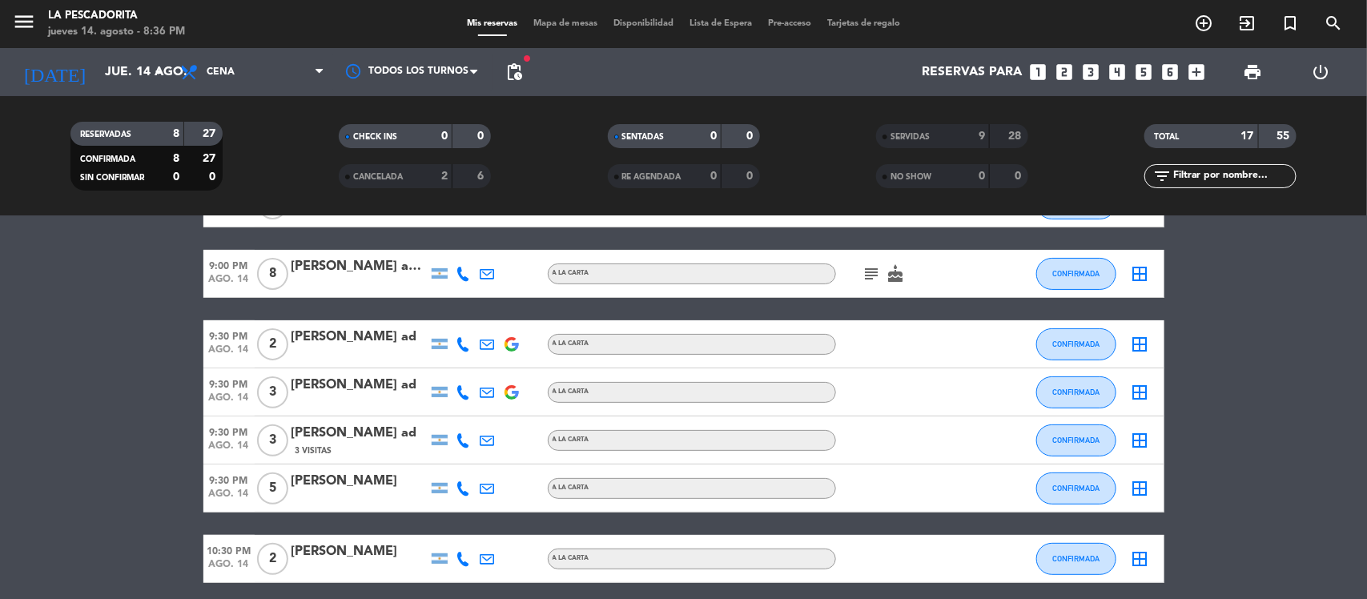
scroll to position [200, 0]
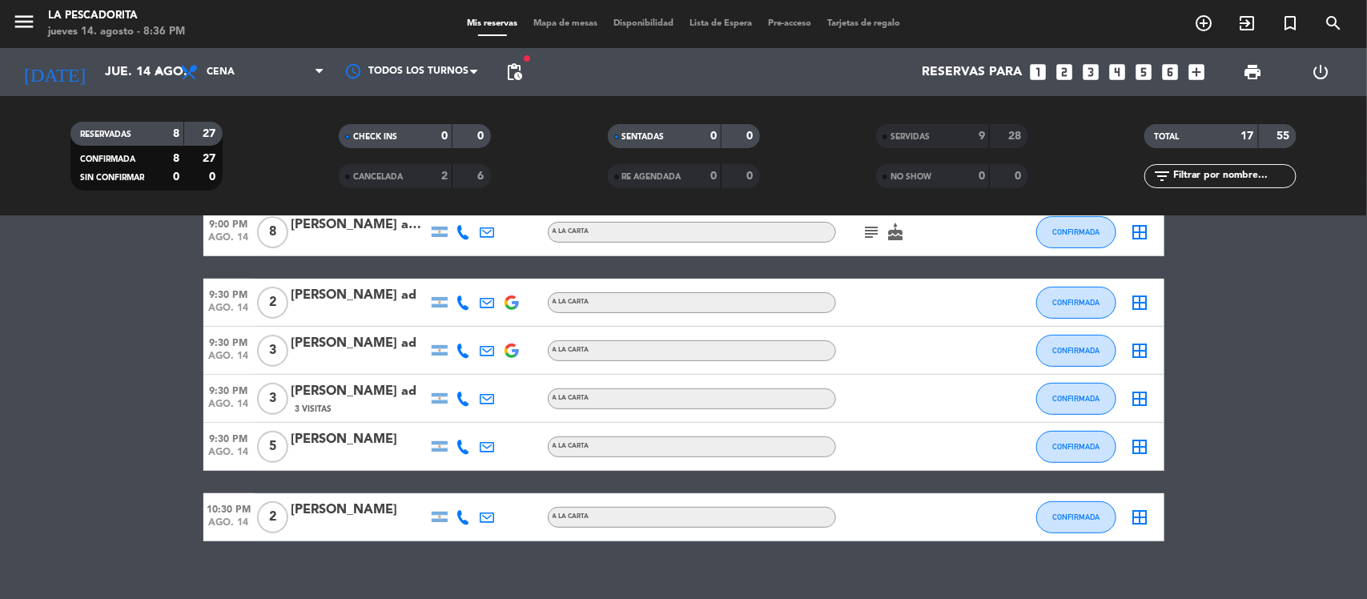
click at [344, 438] on div "[PERSON_NAME]" at bounding box center [359, 439] width 136 height 21
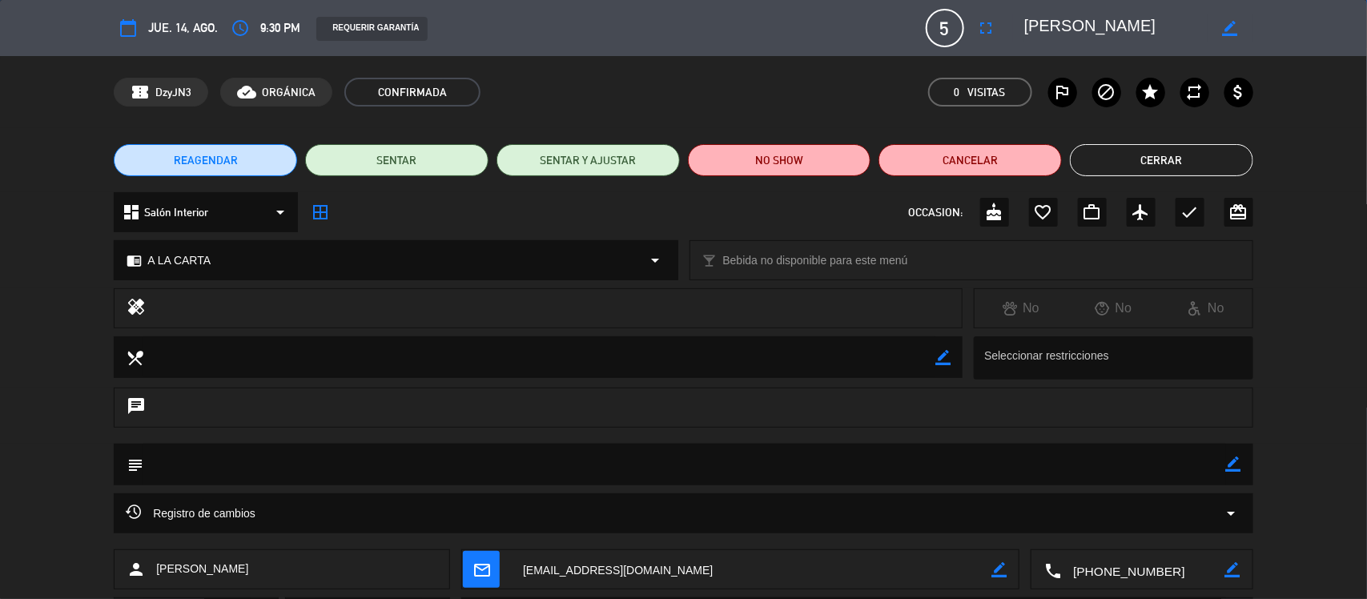
click at [1228, 22] on icon "border_color" at bounding box center [1230, 28] width 15 height 15
click at [1178, 36] on textarea at bounding box center [1115, 28] width 183 height 29
type textarea "[PERSON_NAME] alejandro4"
click at [1222, 18] on div at bounding box center [1231, 28] width 46 height 29
click at [1224, 21] on icon at bounding box center [1230, 28] width 15 height 15
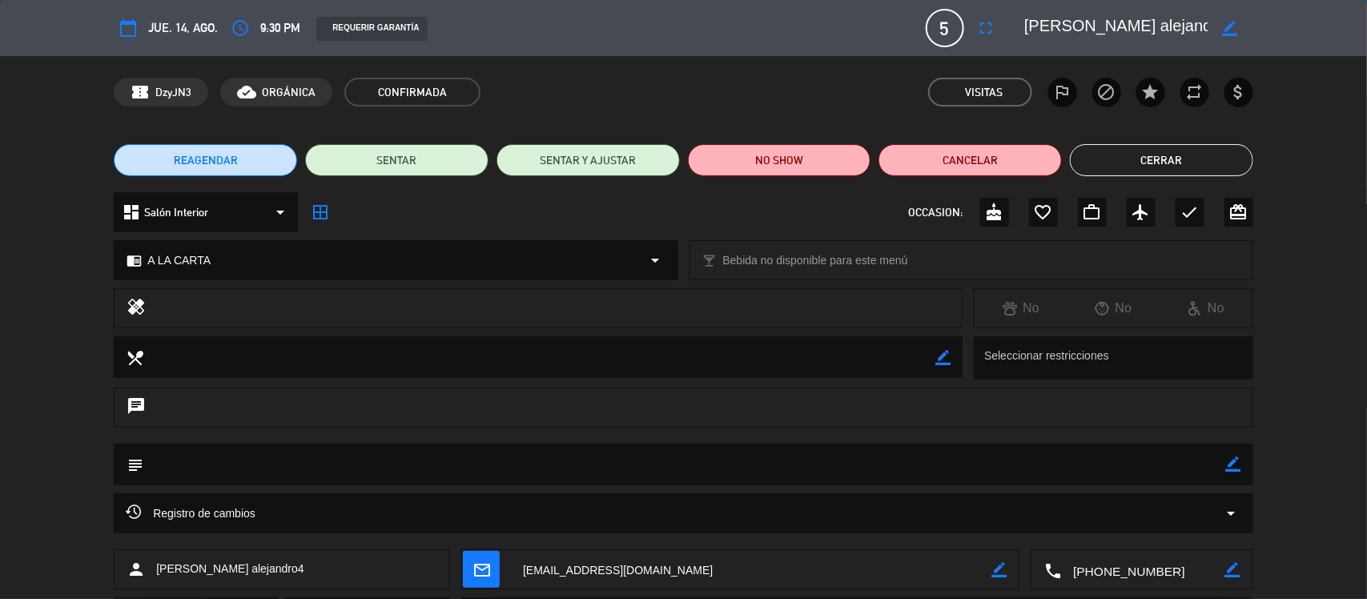
click at [1163, 157] on button "Cerrar" at bounding box center [1161, 160] width 183 height 32
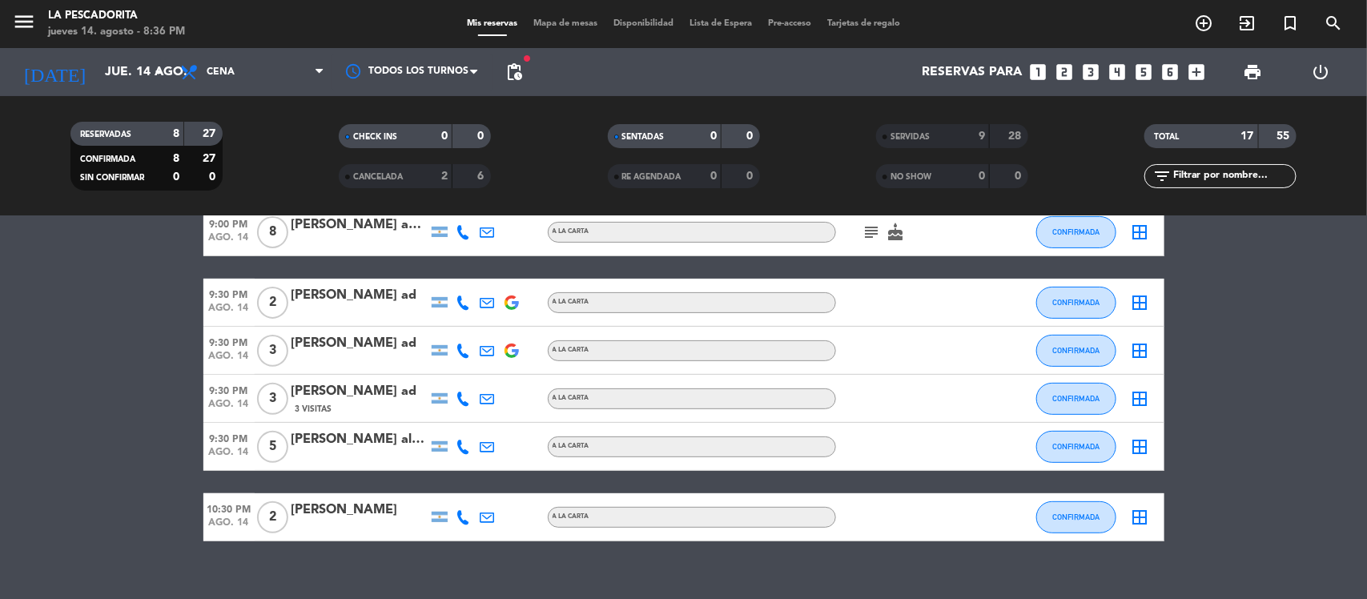
click at [360, 407] on div "3 Visitas" at bounding box center [359, 409] width 136 height 14
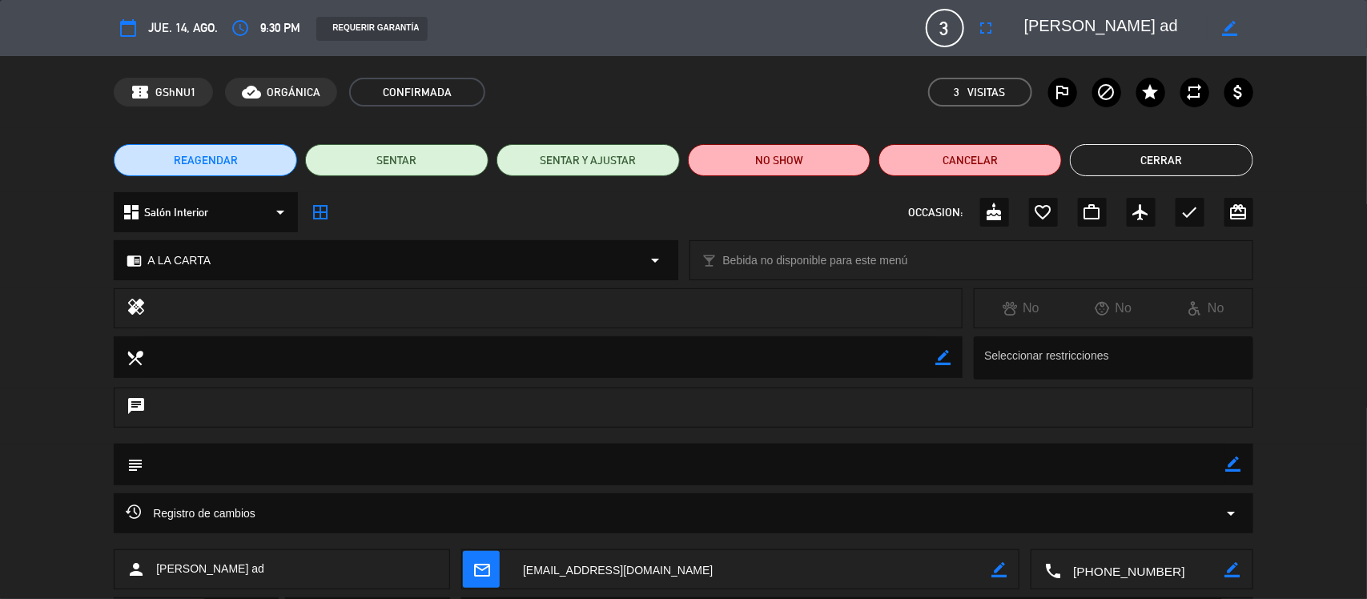
click at [1224, 33] on icon "border_color" at bounding box center [1230, 28] width 15 height 15
type textarea "[PERSON_NAME] ad17"
drag, startPoint x: 1226, startPoint y: 28, endPoint x: 1202, endPoint y: 88, distance: 64.7
click at [1225, 28] on icon at bounding box center [1230, 28] width 15 height 15
click at [1153, 164] on button "Cerrar" at bounding box center [1161, 160] width 183 height 32
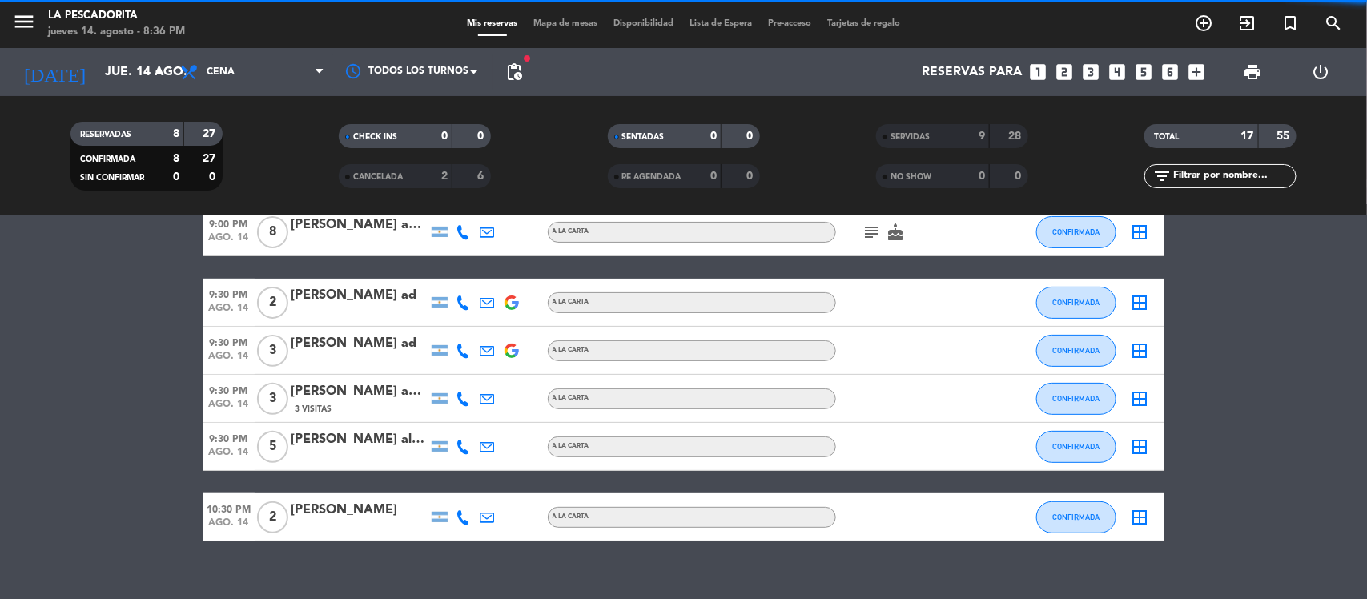
click at [371, 351] on div "[PERSON_NAME] ad" at bounding box center [359, 343] width 136 height 21
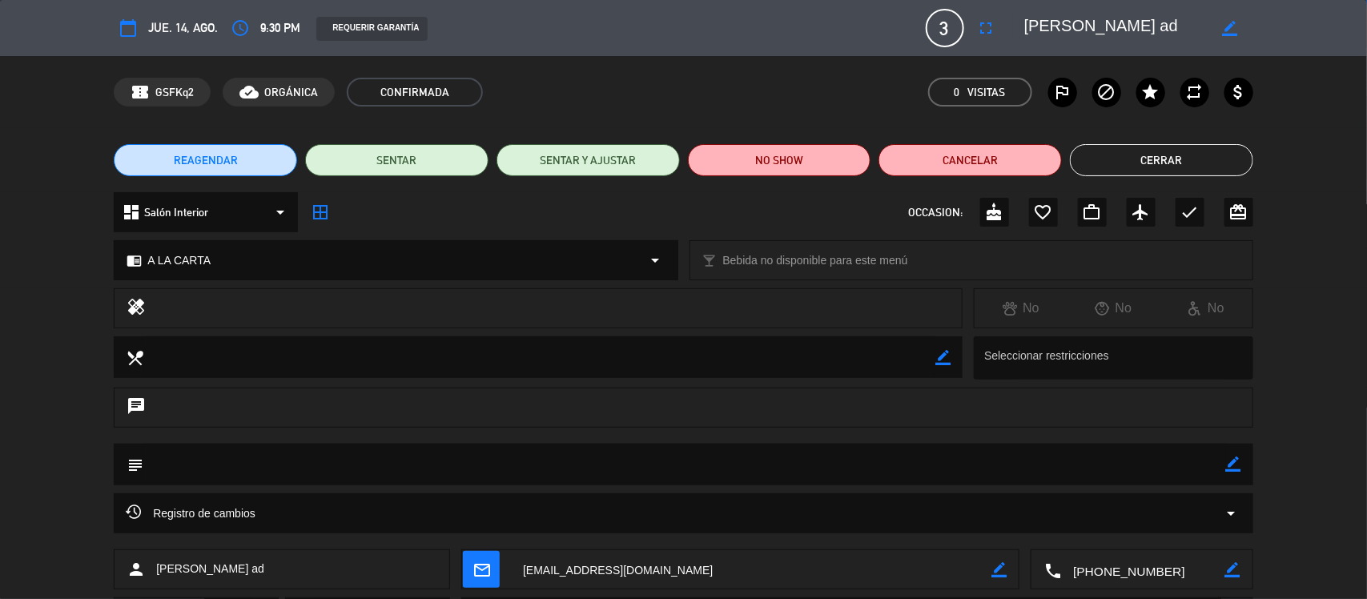
drag, startPoint x: 1229, startPoint y: 26, endPoint x: 1220, endPoint y: 24, distance: 9.7
click at [1229, 25] on icon "border_color" at bounding box center [1230, 28] width 15 height 15
click at [1218, 24] on div at bounding box center [1231, 28] width 46 height 29
click at [1198, 25] on textarea at bounding box center [1115, 28] width 183 height 29
type textarea "[PERSON_NAME] ad18"
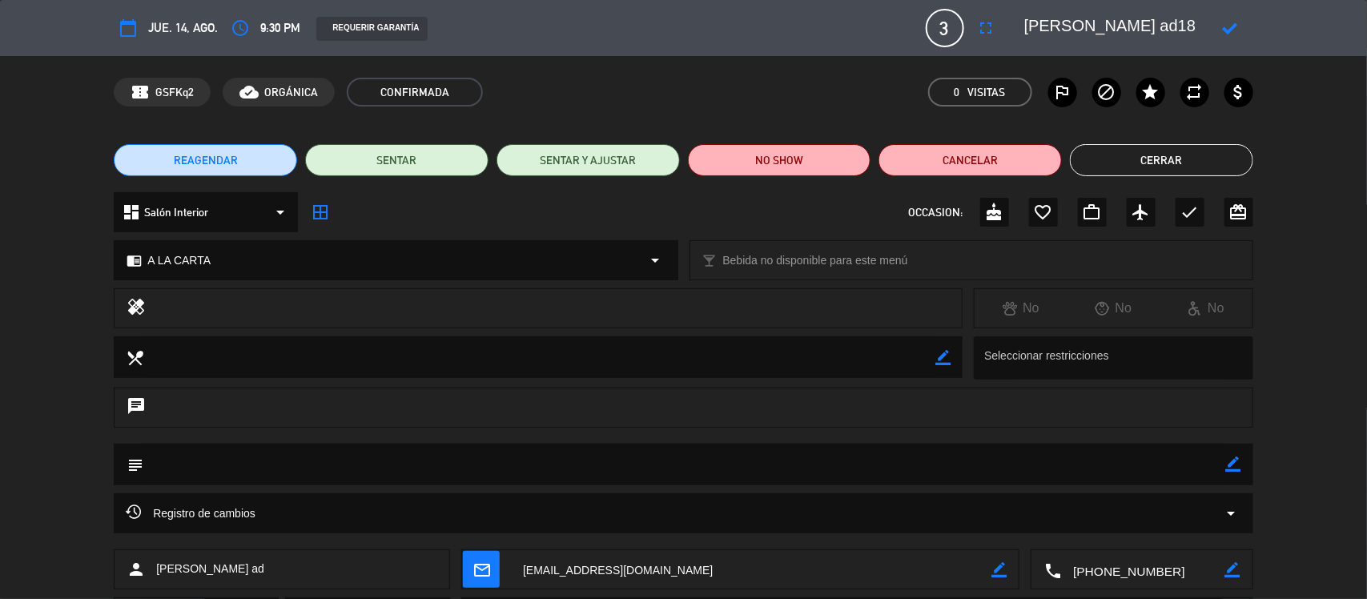
click at [1229, 26] on icon at bounding box center [1230, 28] width 15 height 15
click at [1149, 171] on button "Cerrar" at bounding box center [1161, 160] width 183 height 32
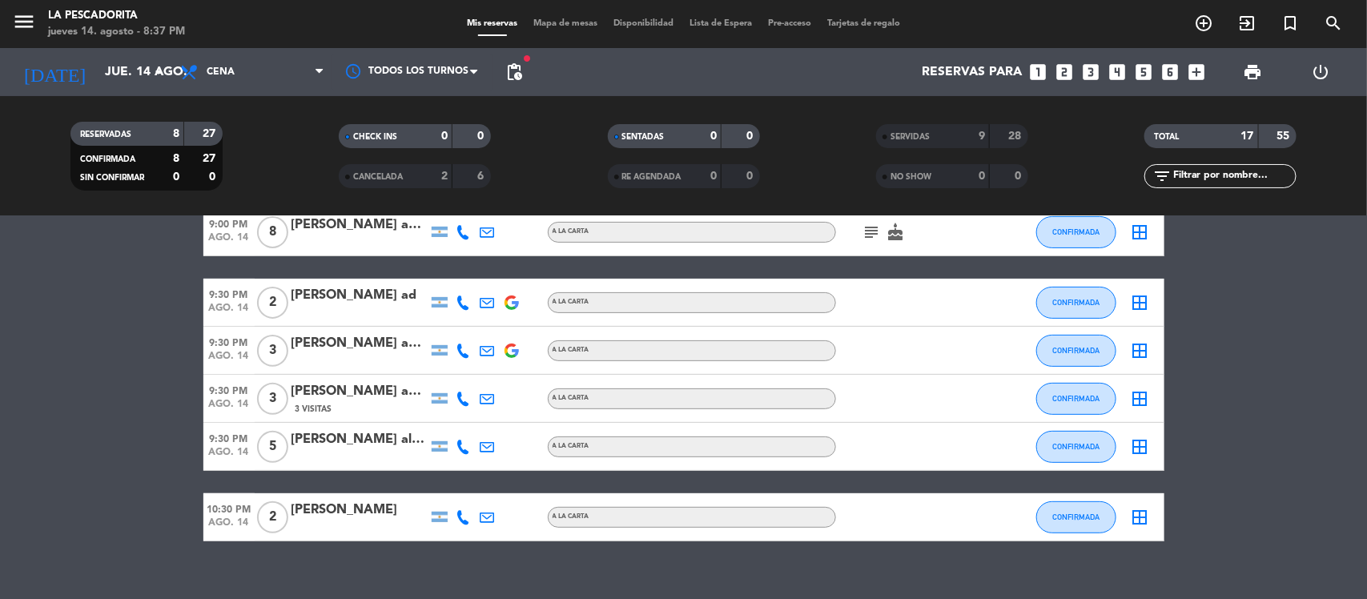
click at [359, 357] on div at bounding box center [359, 361] width 136 height 13
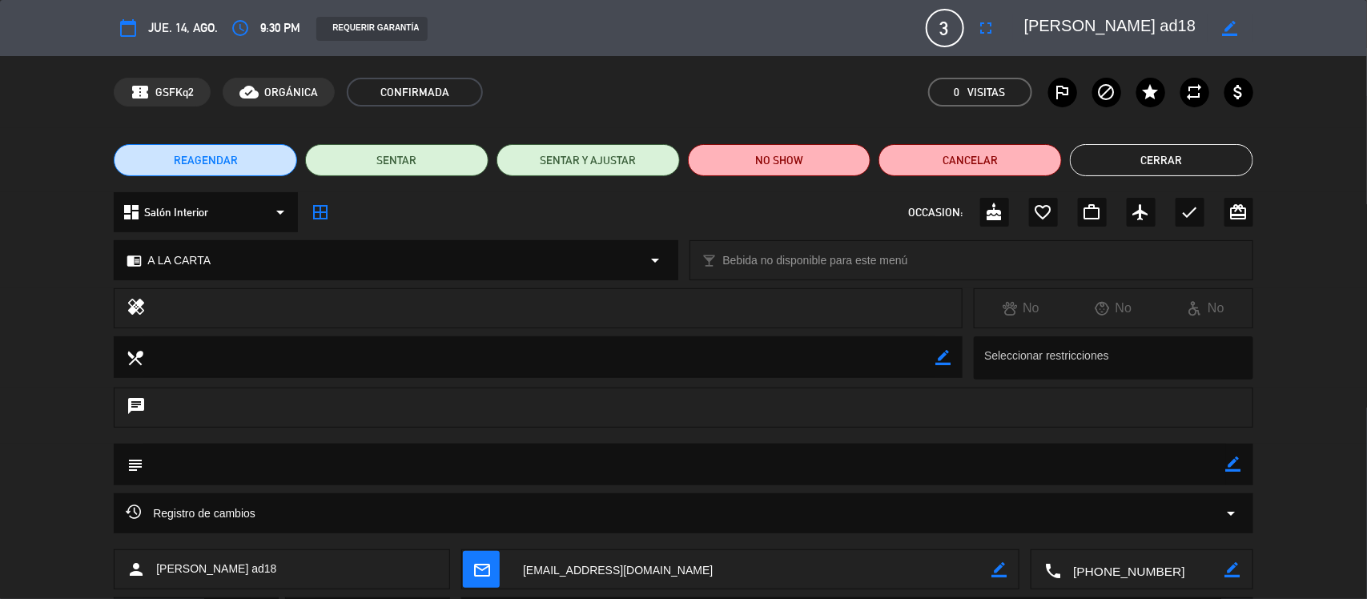
drag, startPoint x: 1232, startPoint y: 25, endPoint x: 1155, endPoint y: 0, distance: 80.8
click at [1219, 22] on div "border_color" at bounding box center [1231, 28] width 46 height 29
click at [1233, 14] on div "border_color" at bounding box center [1231, 28] width 46 height 29
click at [1232, 22] on icon "border_color" at bounding box center [1230, 28] width 15 height 15
click at [1159, 25] on textarea at bounding box center [1115, 28] width 183 height 29
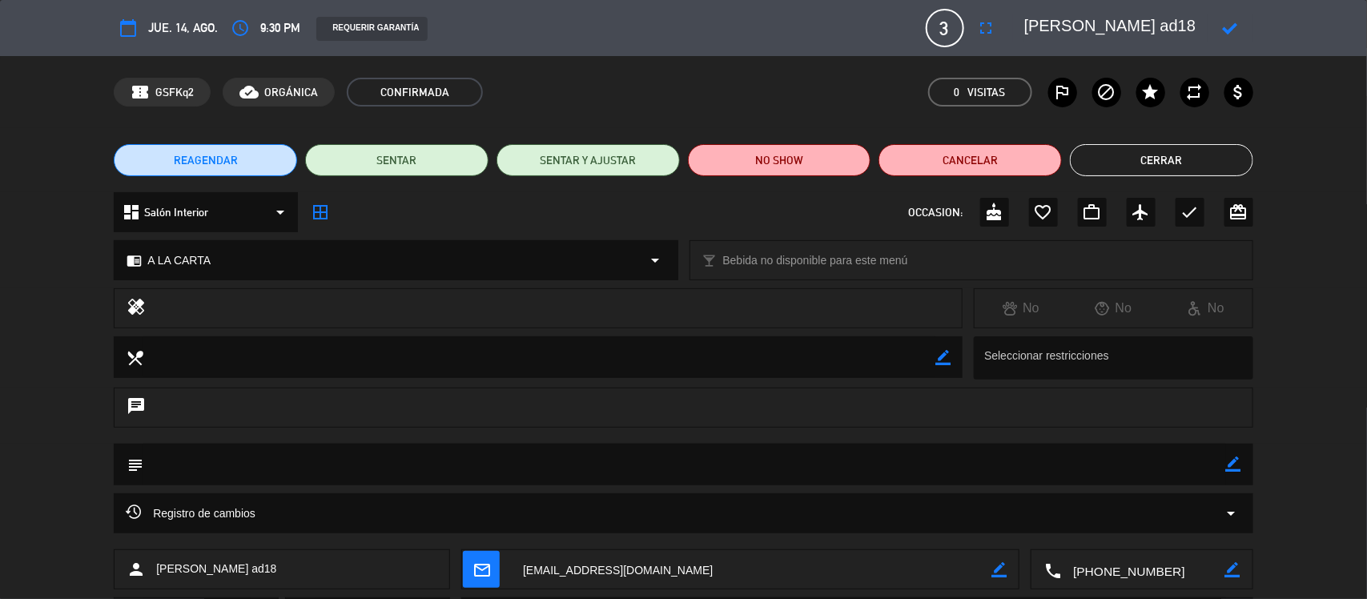
type textarea "[PERSON_NAME] ad18"
drag, startPoint x: 1235, startPoint y: 28, endPoint x: 1219, endPoint y: 42, distance: 21.0
click at [1235, 26] on icon at bounding box center [1230, 28] width 15 height 15
drag, startPoint x: 1123, startPoint y: 152, endPoint x: 1115, endPoint y: 144, distance: 11.9
click at [1122, 152] on button "Cerrar" at bounding box center [1161, 160] width 183 height 32
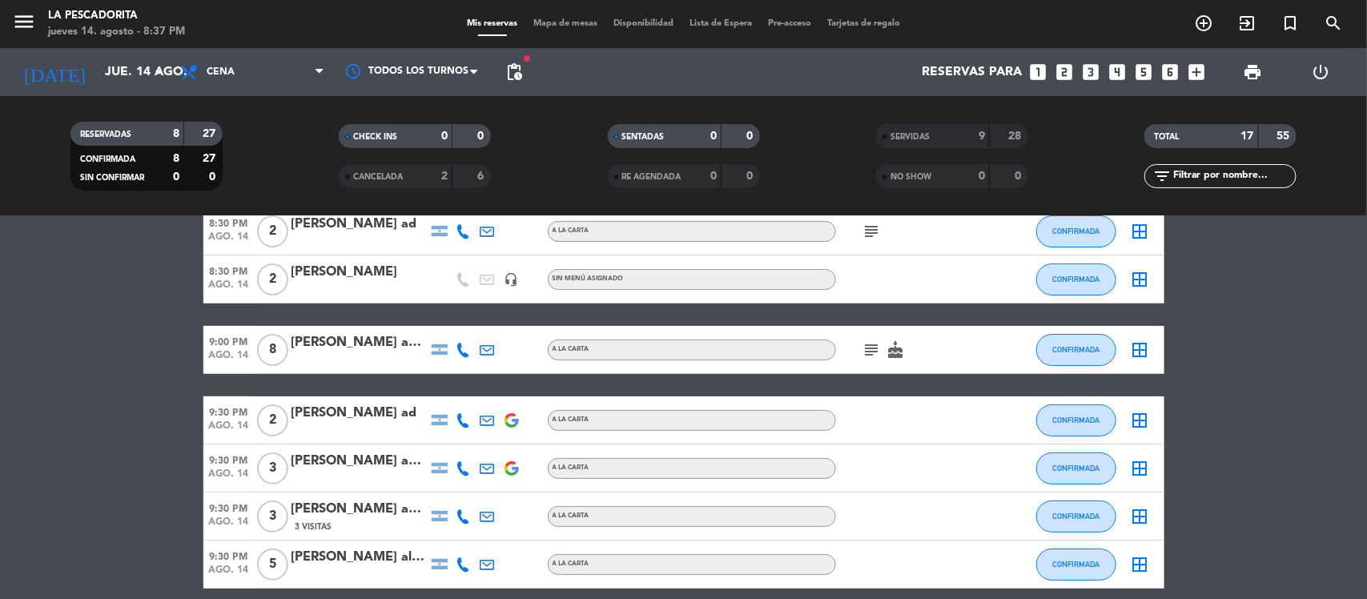
scroll to position [0, 0]
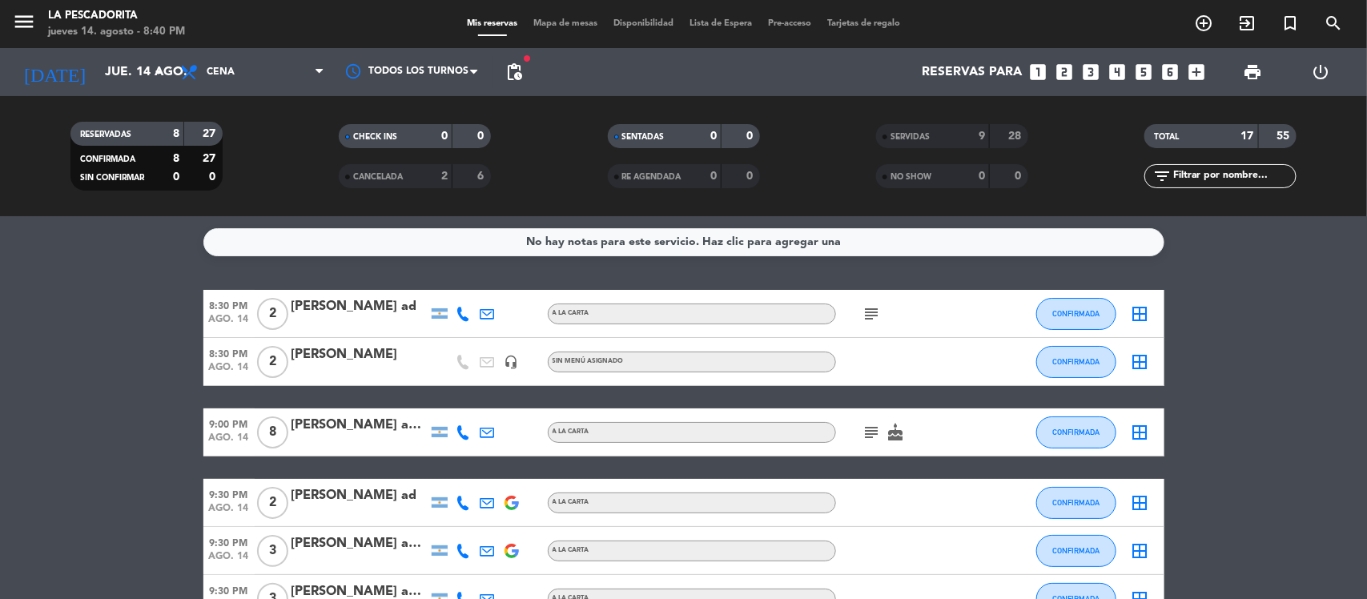
drag, startPoint x: 216, startPoint y: 315, endPoint x: 230, endPoint y: 351, distance: 38.5
click at [217, 317] on span "ago. 14" at bounding box center [228, 323] width 51 height 18
click at [232, 375] on span "ago. 14" at bounding box center [228, 371] width 51 height 18
click at [339, 371] on div at bounding box center [359, 372] width 136 height 13
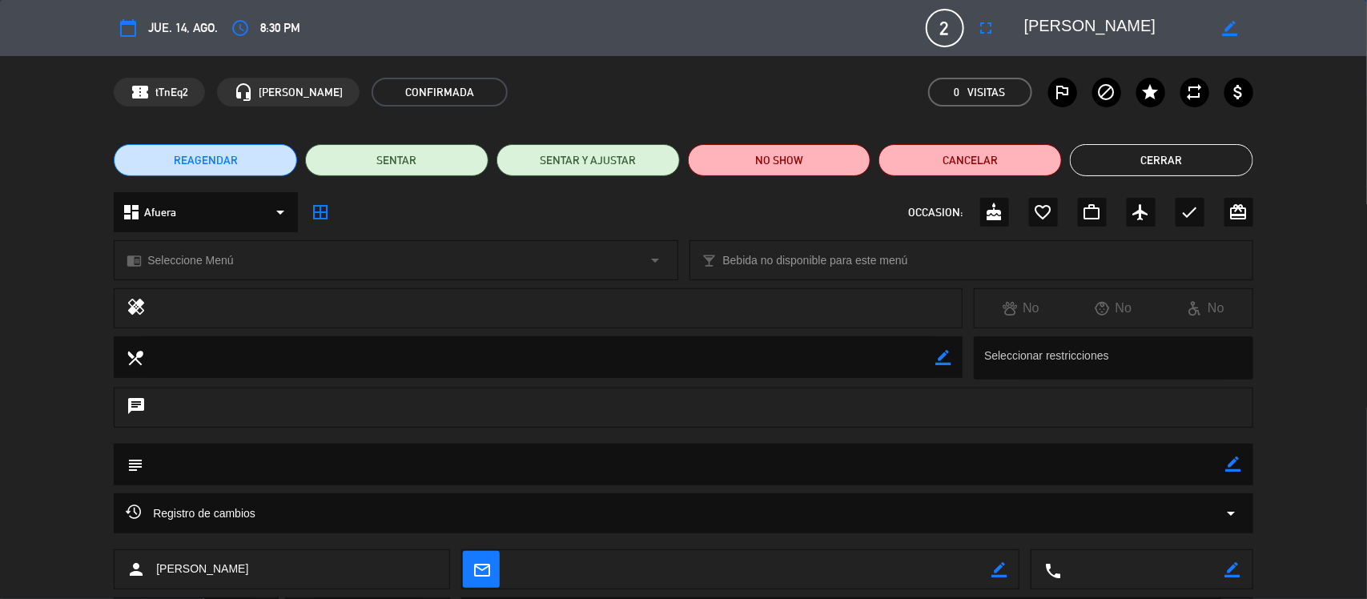
click at [1233, 26] on icon "border_color" at bounding box center [1230, 28] width 15 height 15
click at [1206, 33] on textarea at bounding box center [1115, 28] width 183 height 29
type textarea "[PERSON_NAME]..."
click at [1233, 24] on icon at bounding box center [1230, 28] width 15 height 15
click at [1154, 162] on button "Cerrar" at bounding box center [1161, 160] width 183 height 32
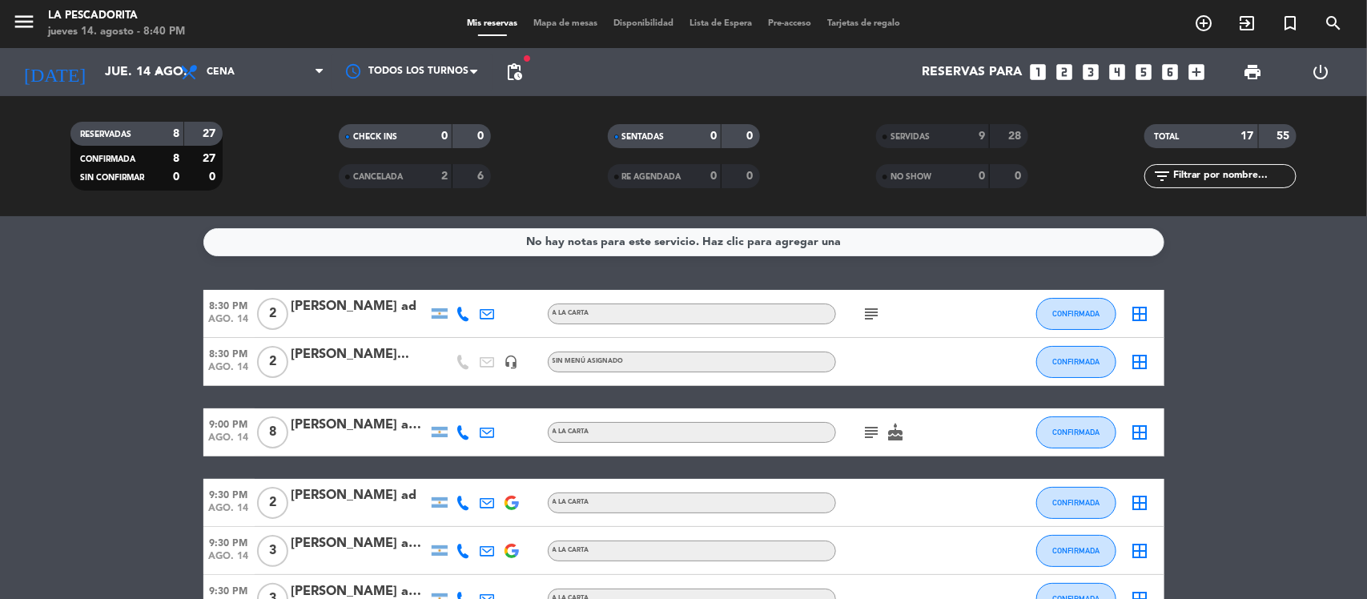
click at [367, 363] on div "[PERSON_NAME]..." at bounding box center [359, 354] width 136 height 21
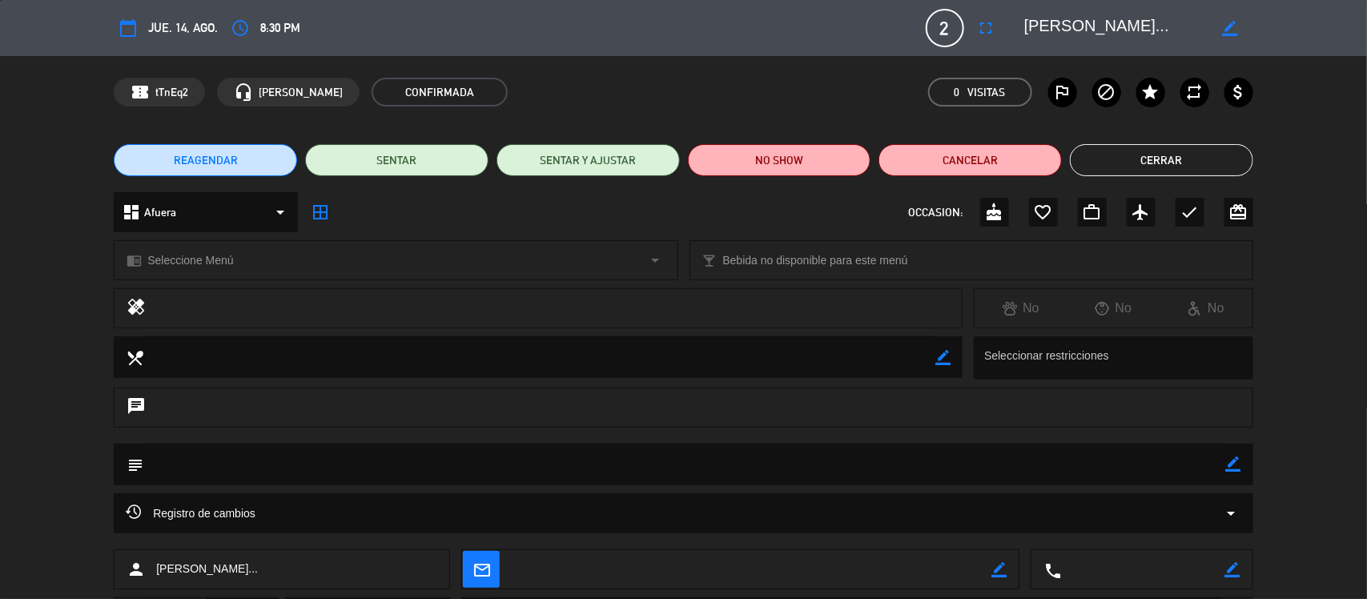
click at [292, 530] on div "Registro de cambios arrow_drop_down" at bounding box center [683, 513] width 1139 height 40
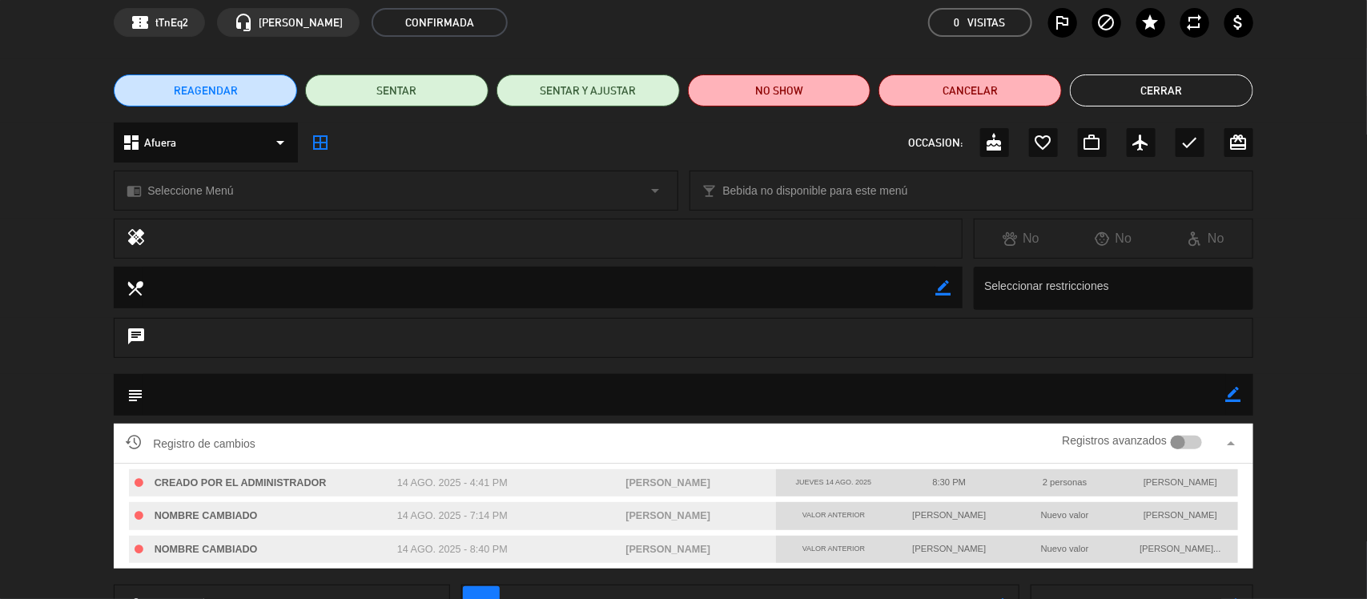
scroll to position [100, 0]
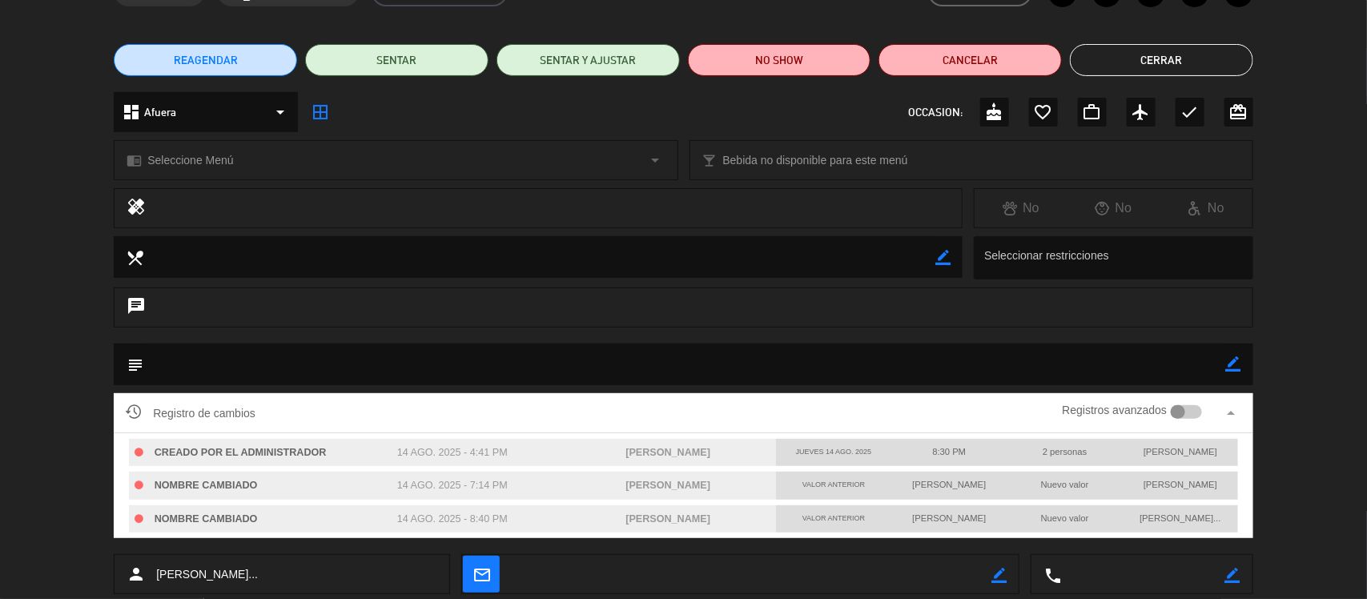
click at [1127, 62] on button "Cerrar" at bounding box center [1161, 60] width 183 height 32
